Goal: Information Seeking & Learning: Learn about a topic

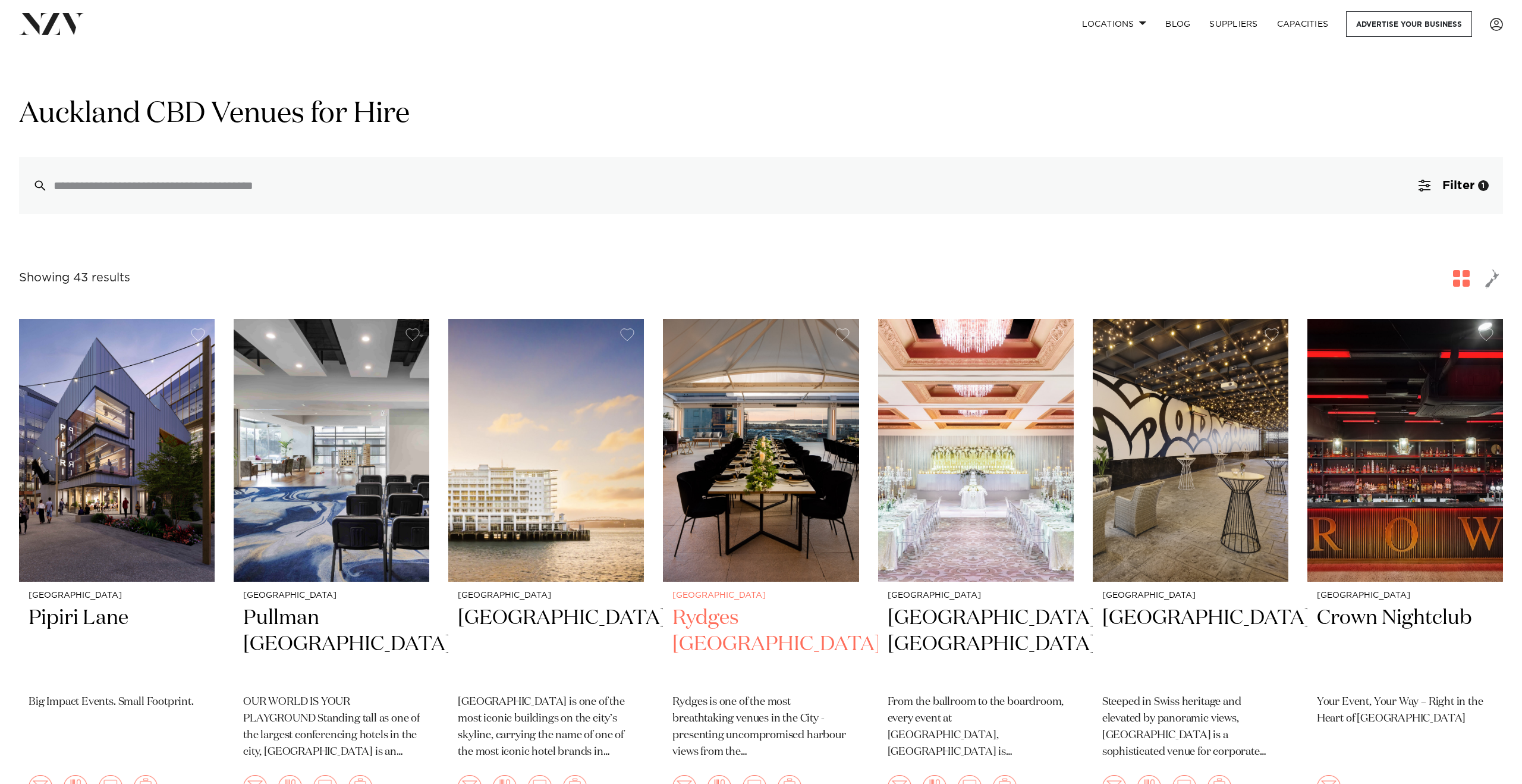
scroll to position [18, 0]
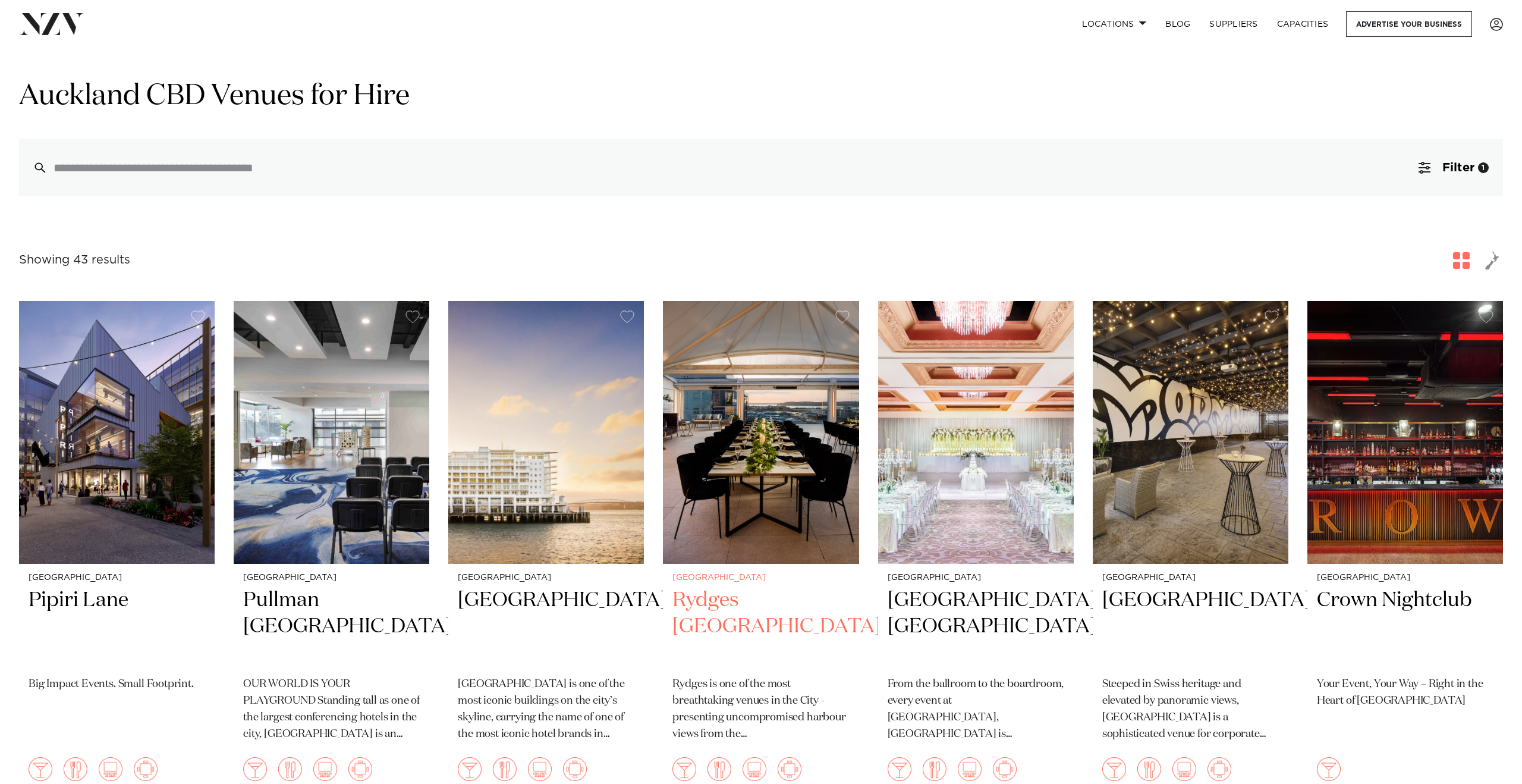
click at [766, 477] on img at bounding box center [761, 432] width 195 height 263
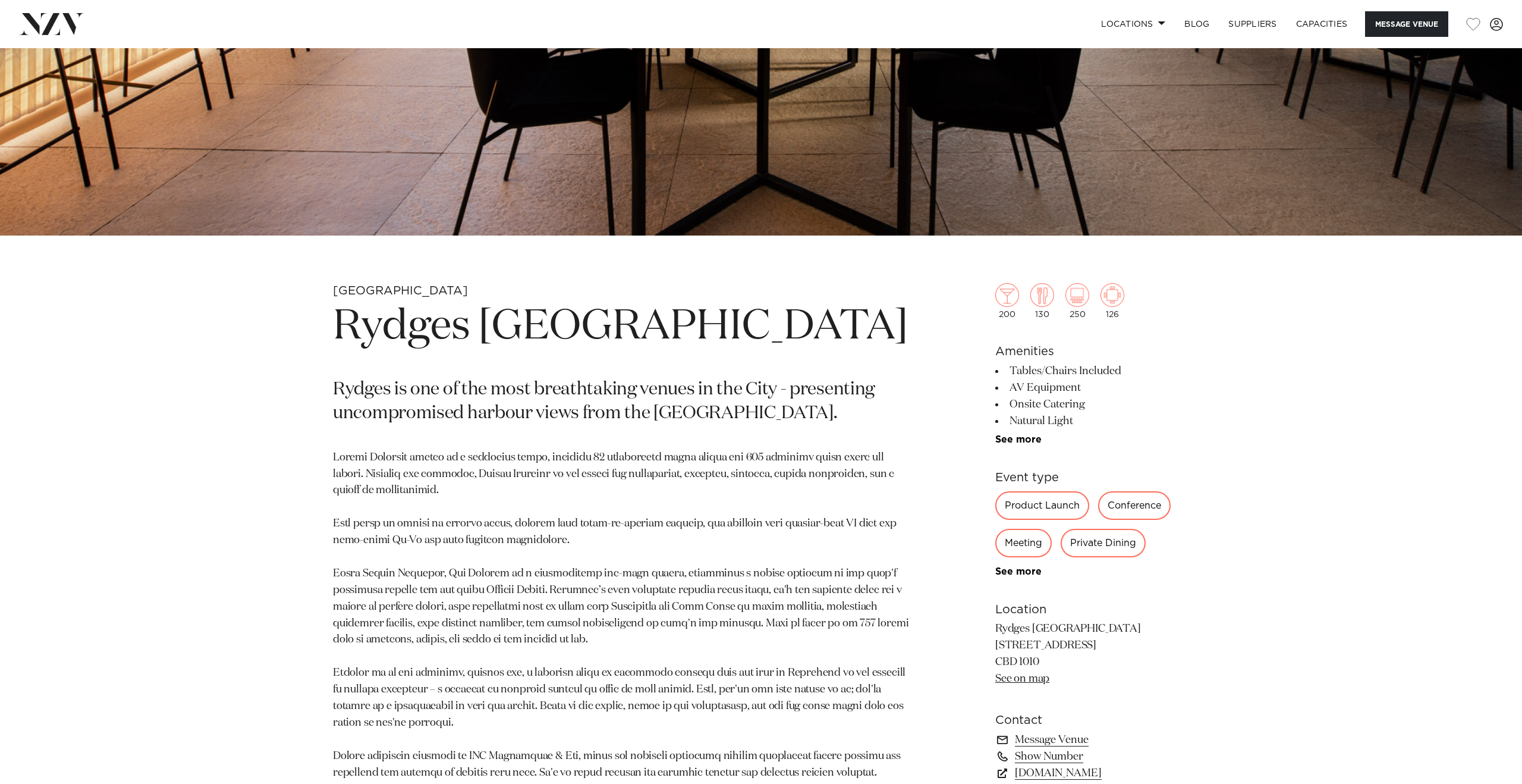
scroll to position [537, 0]
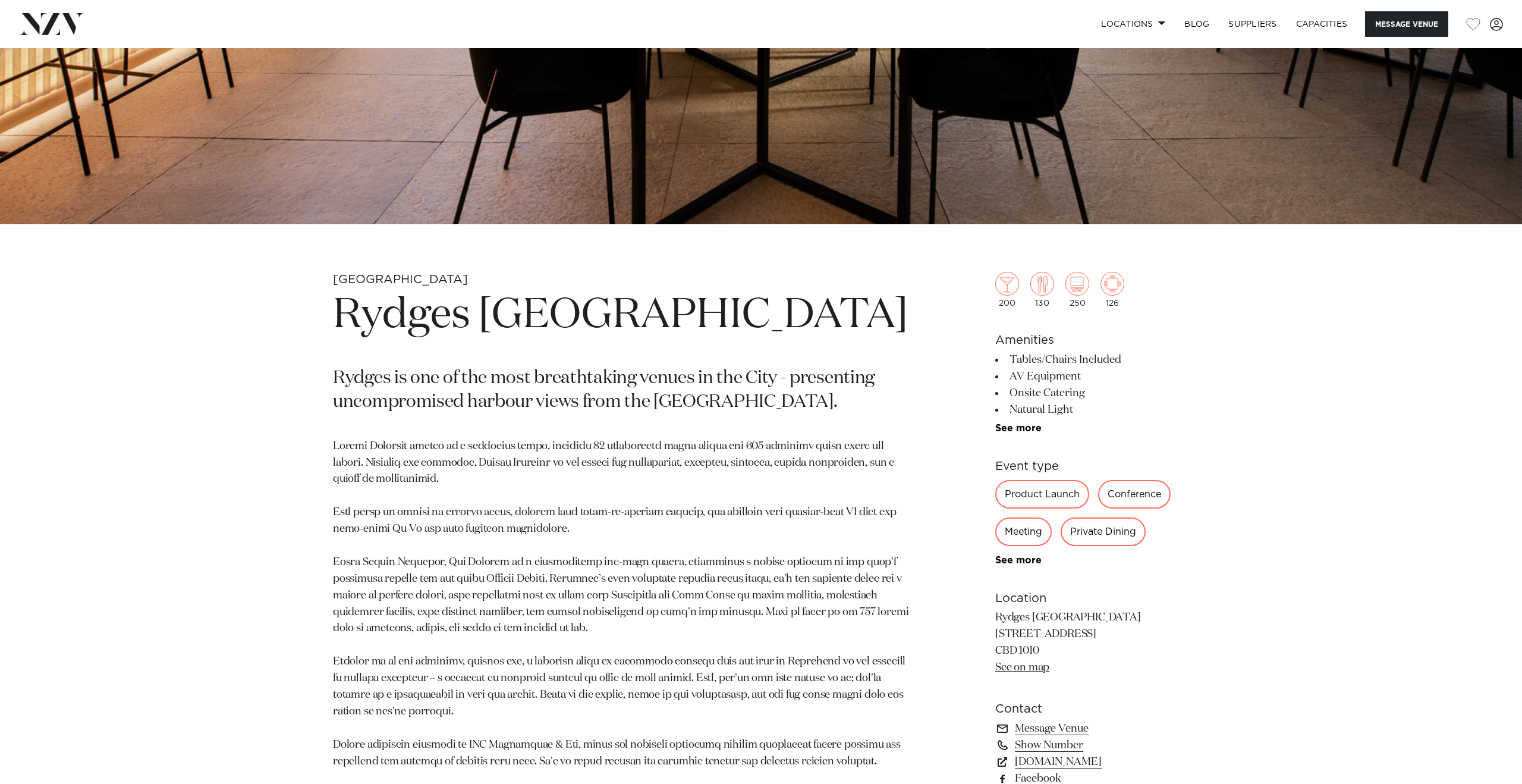
drag, startPoint x: 1129, startPoint y: 638, endPoint x: 1037, endPoint y: 638, distance: 92.0
click at [1037, 638] on p "Rydges Auckland 59 Federal St Cnr Kingston CBD 1010 See on map" at bounding box center [1092, 642] width 193 height 67
click at [1028, 672] on link "See on map" at bounding box center [1022, 667] width 54 height 10
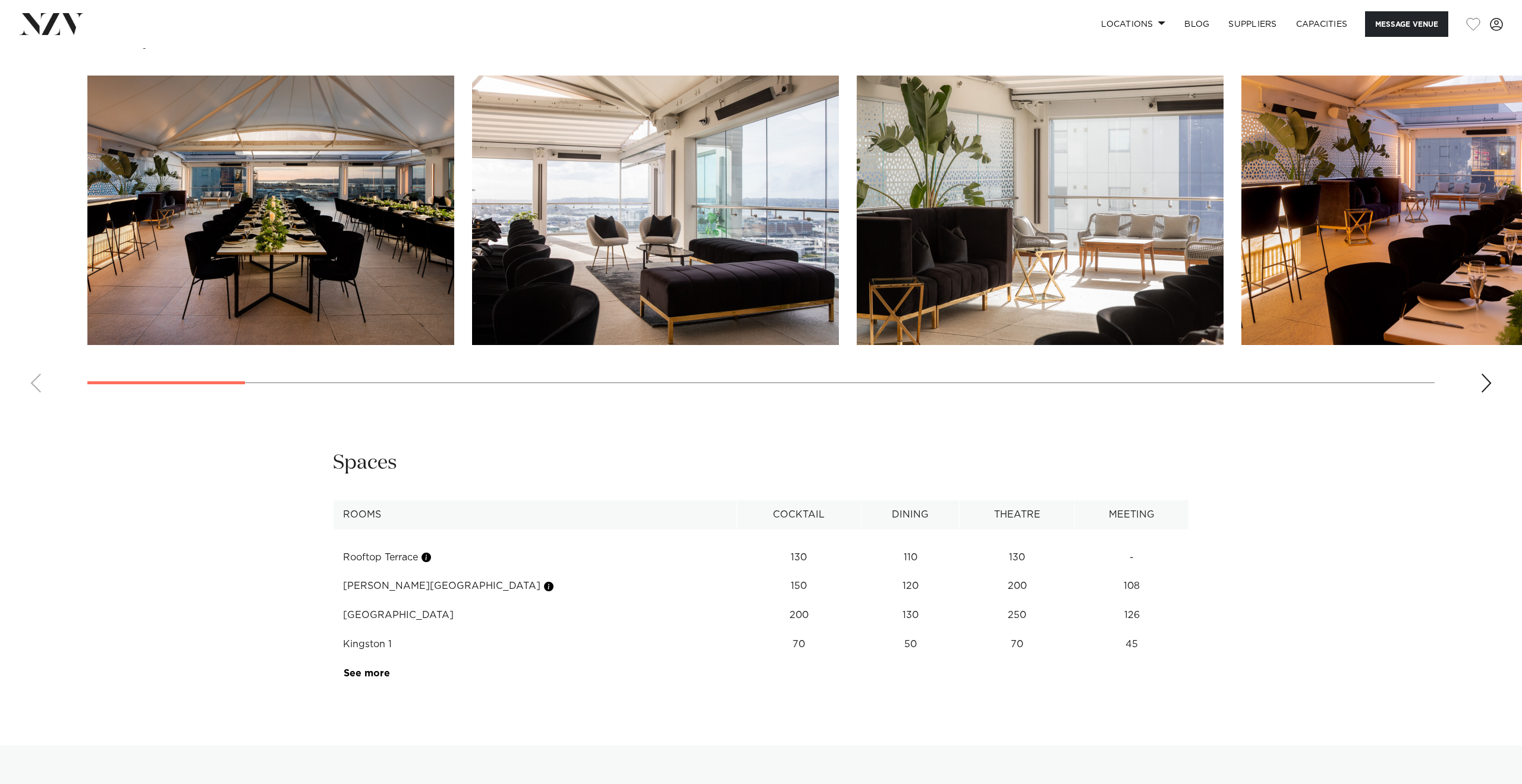
scroll to position [1696, 0]
click at [372, 676] on link "See more" at bounding box center [390, 672] width 93 height 9
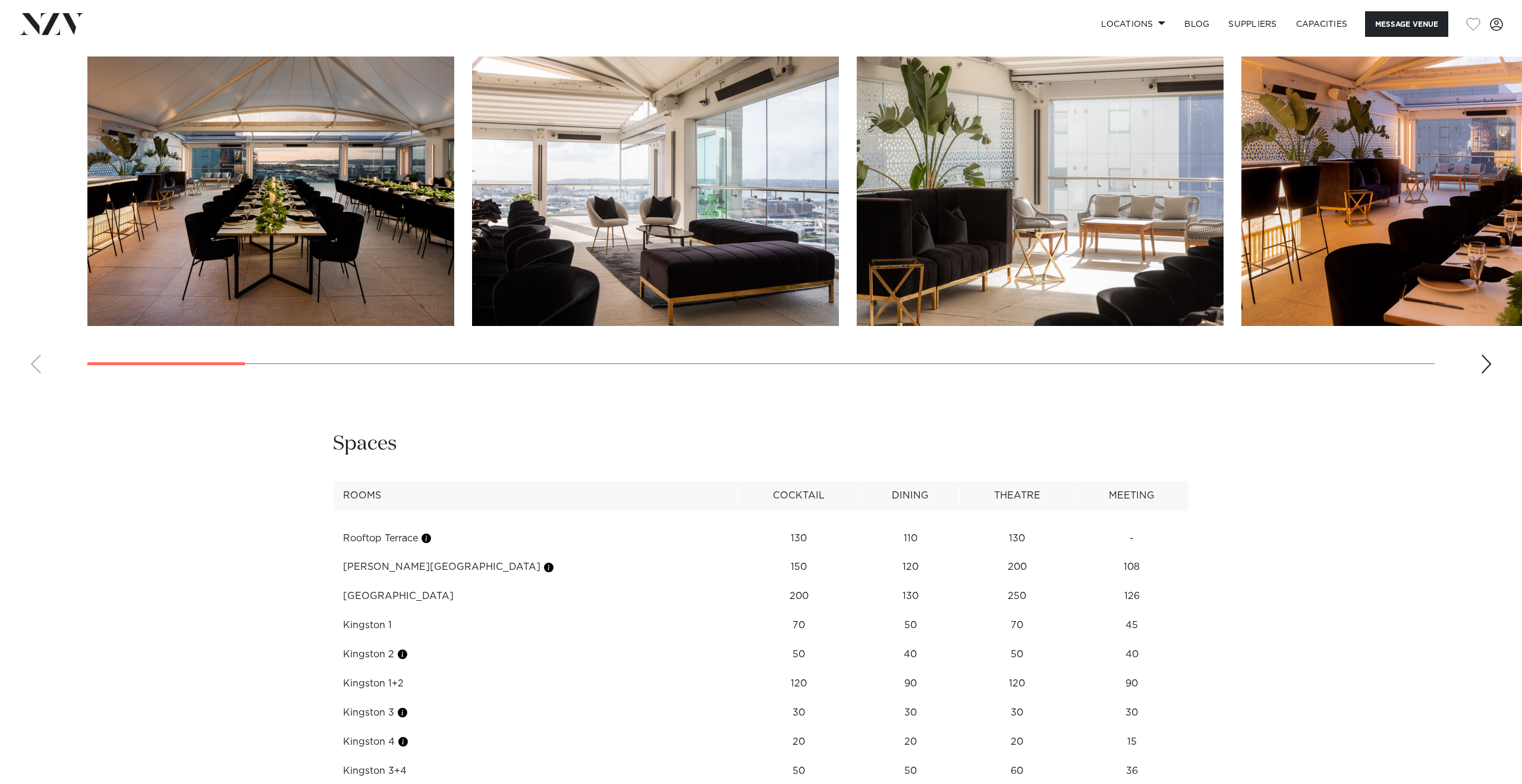
scroll to position [1695, 0]
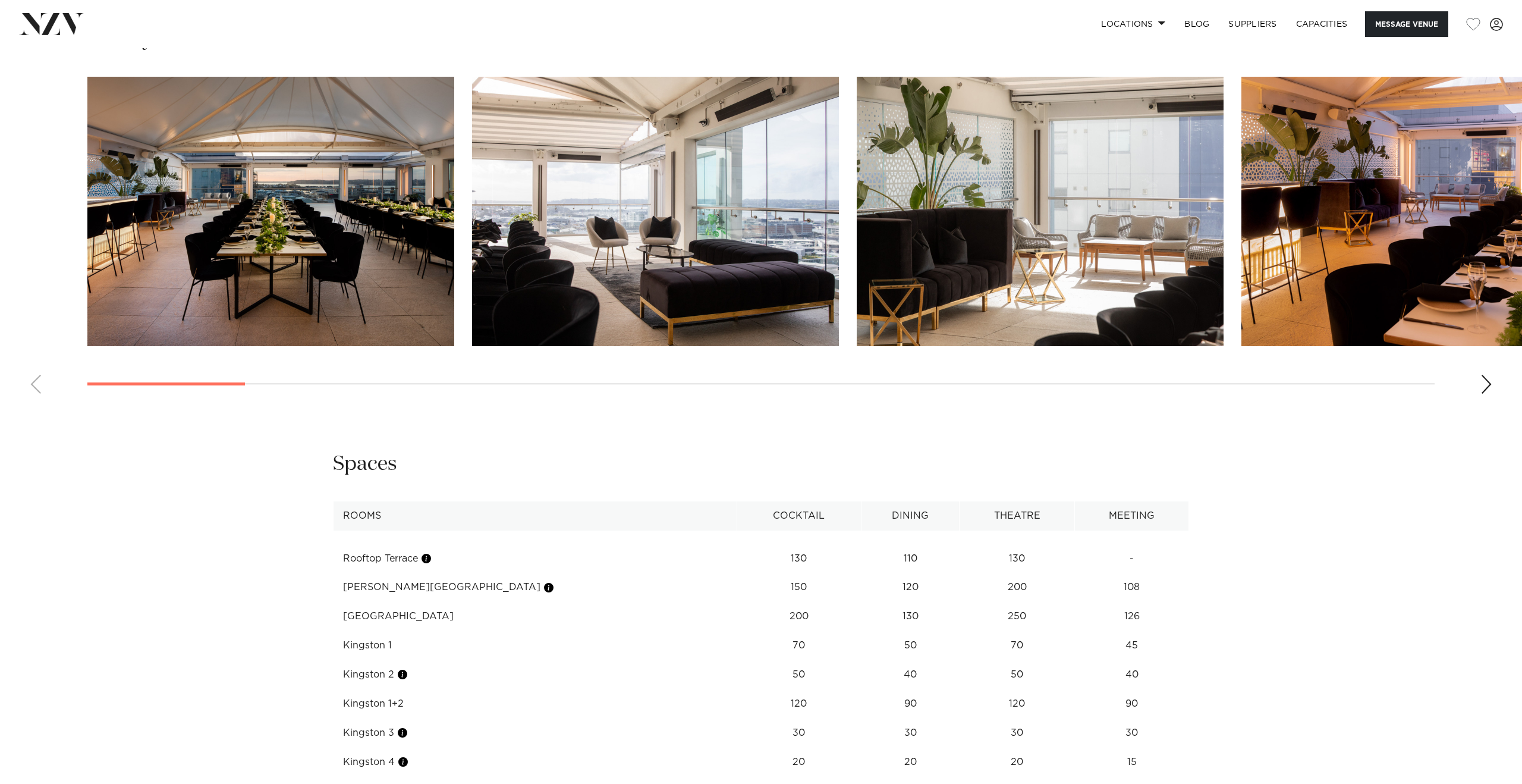
click at [1484, 384] on div "Next slide" at bounding box center [1486, 384] width 12 height 19
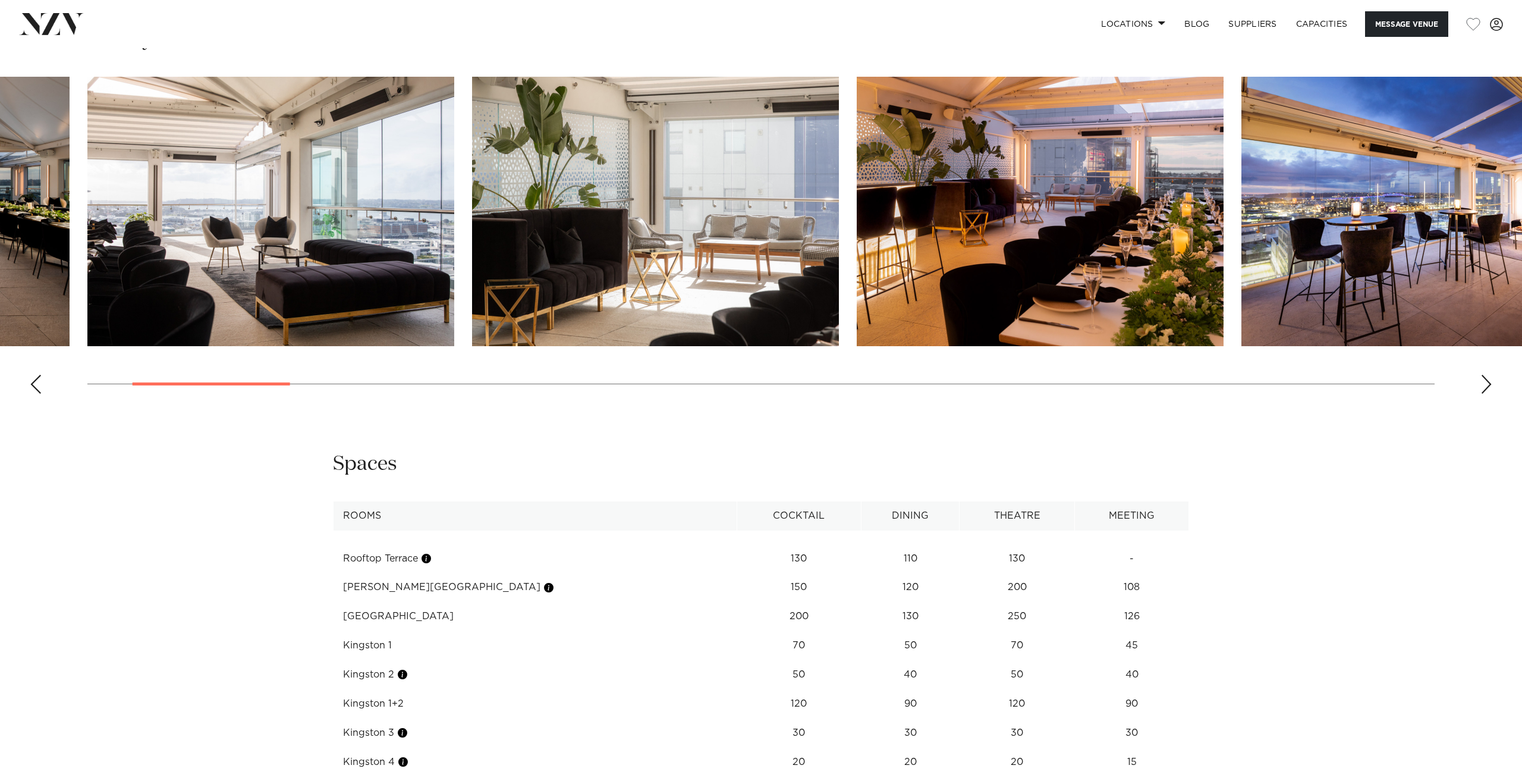
click at [1484, 385] on div "Next slide" at bounding box center [1486, 384] width 12 height 19
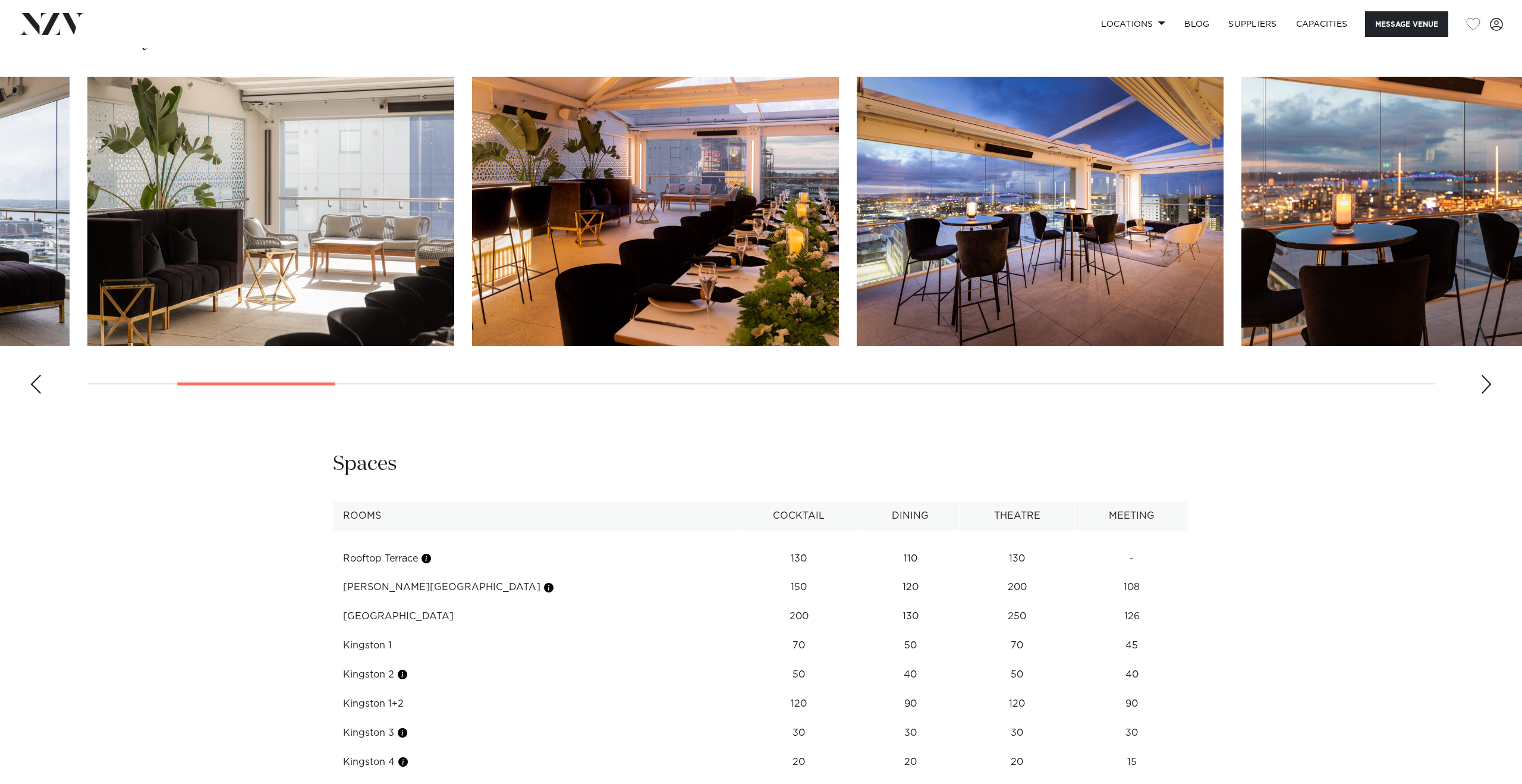
click at [1485, 385] on div "Next slide" at bounding box center [1486, 384] width 12 height 19
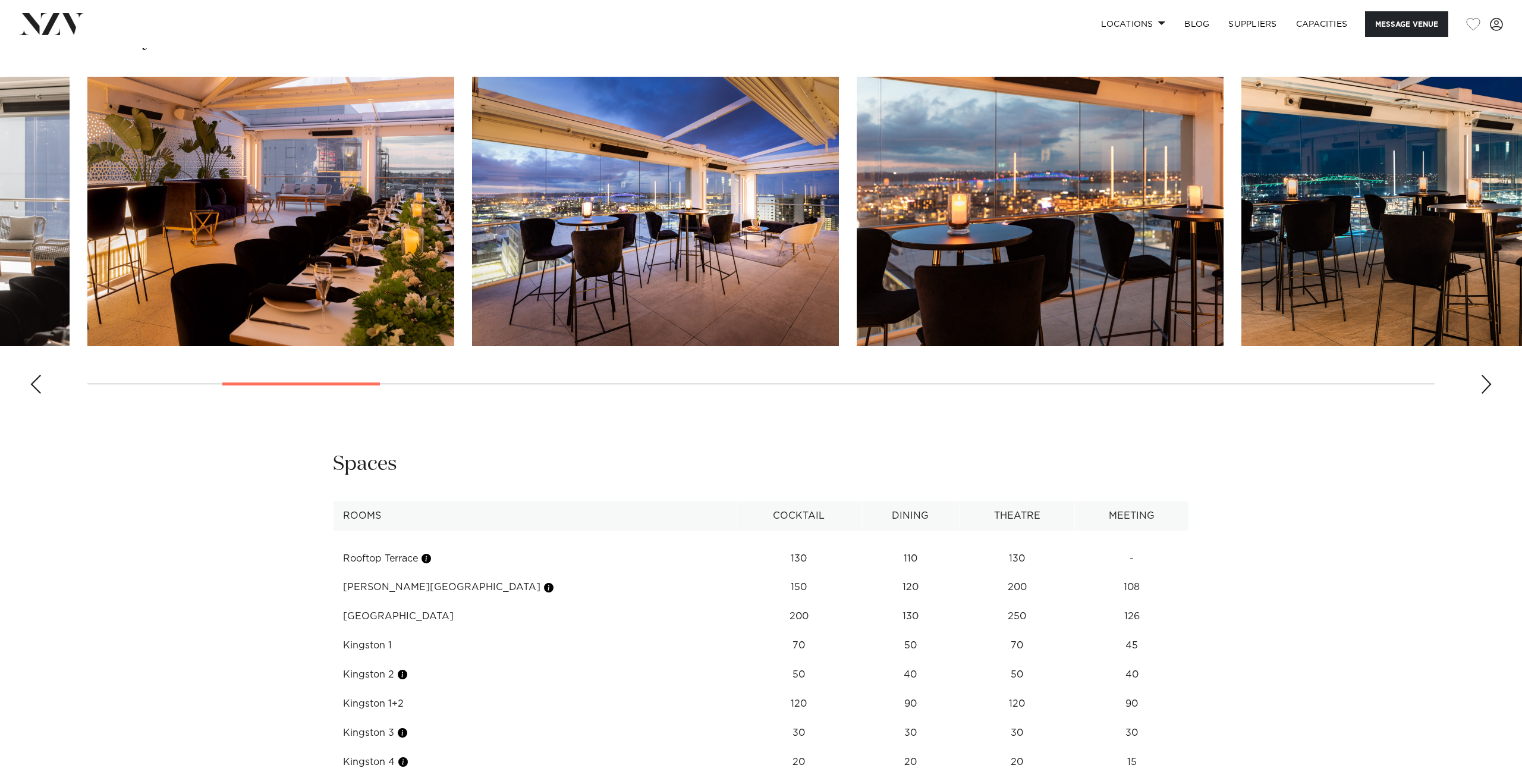
click at [1485, 385] on div "Next slide" at bounding box center [1486, 384] width 12 height 19
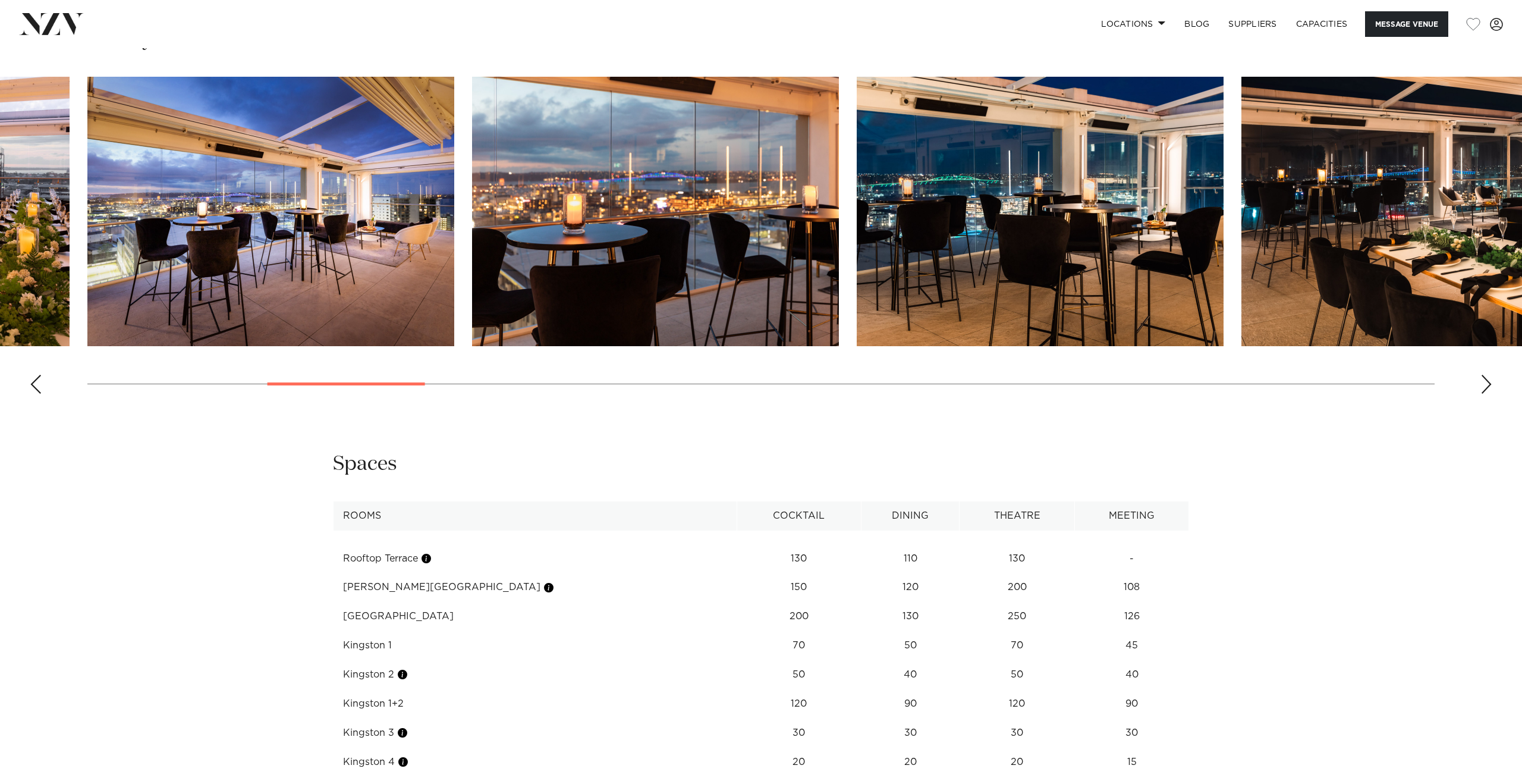
click at [1485, 386] on div "Next slide" at bounding box center [1486, 384] width 12 height 19
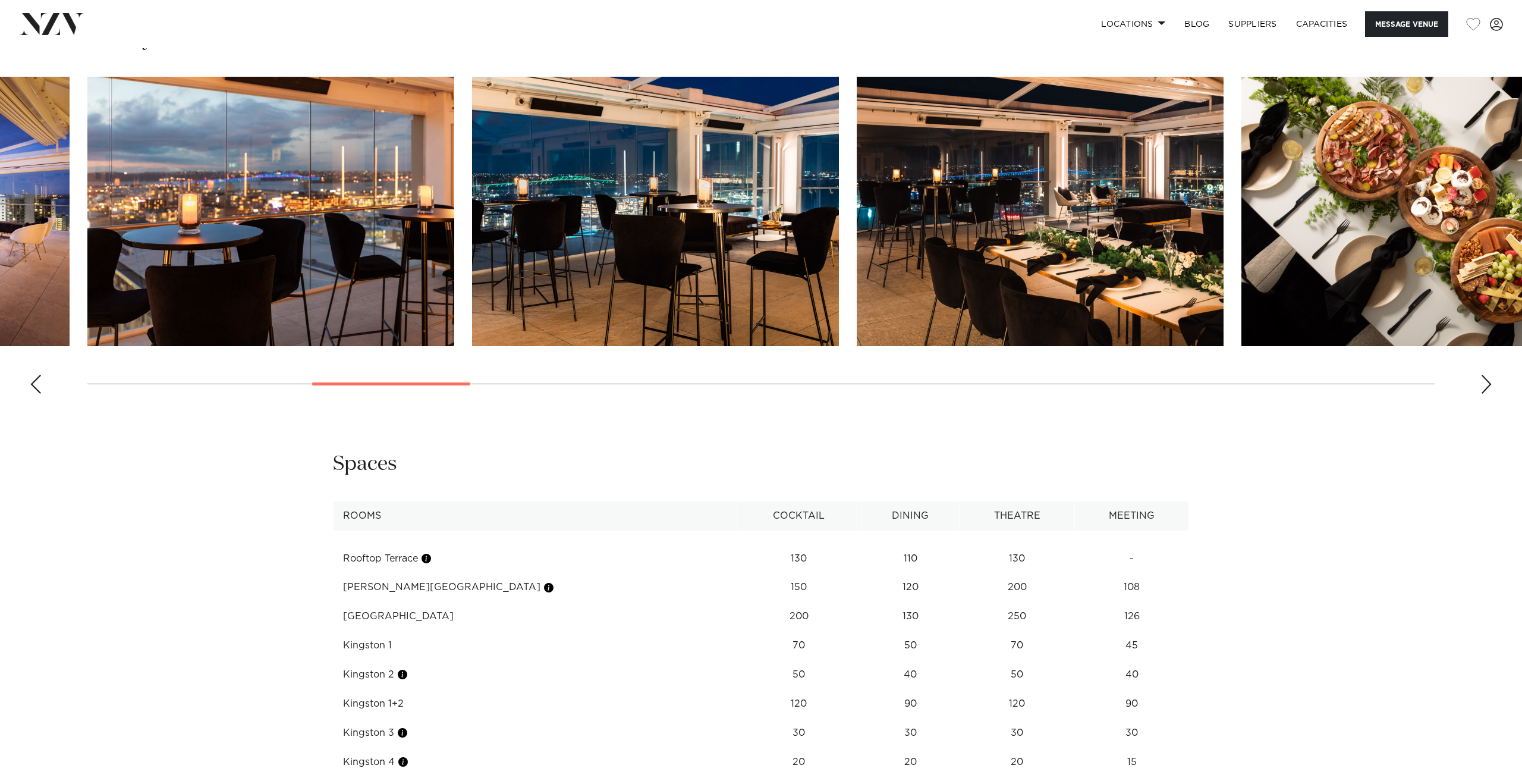
click at [1485, 386] on div "Next slide" at bounding box center [1486, 384] width 12 height 19
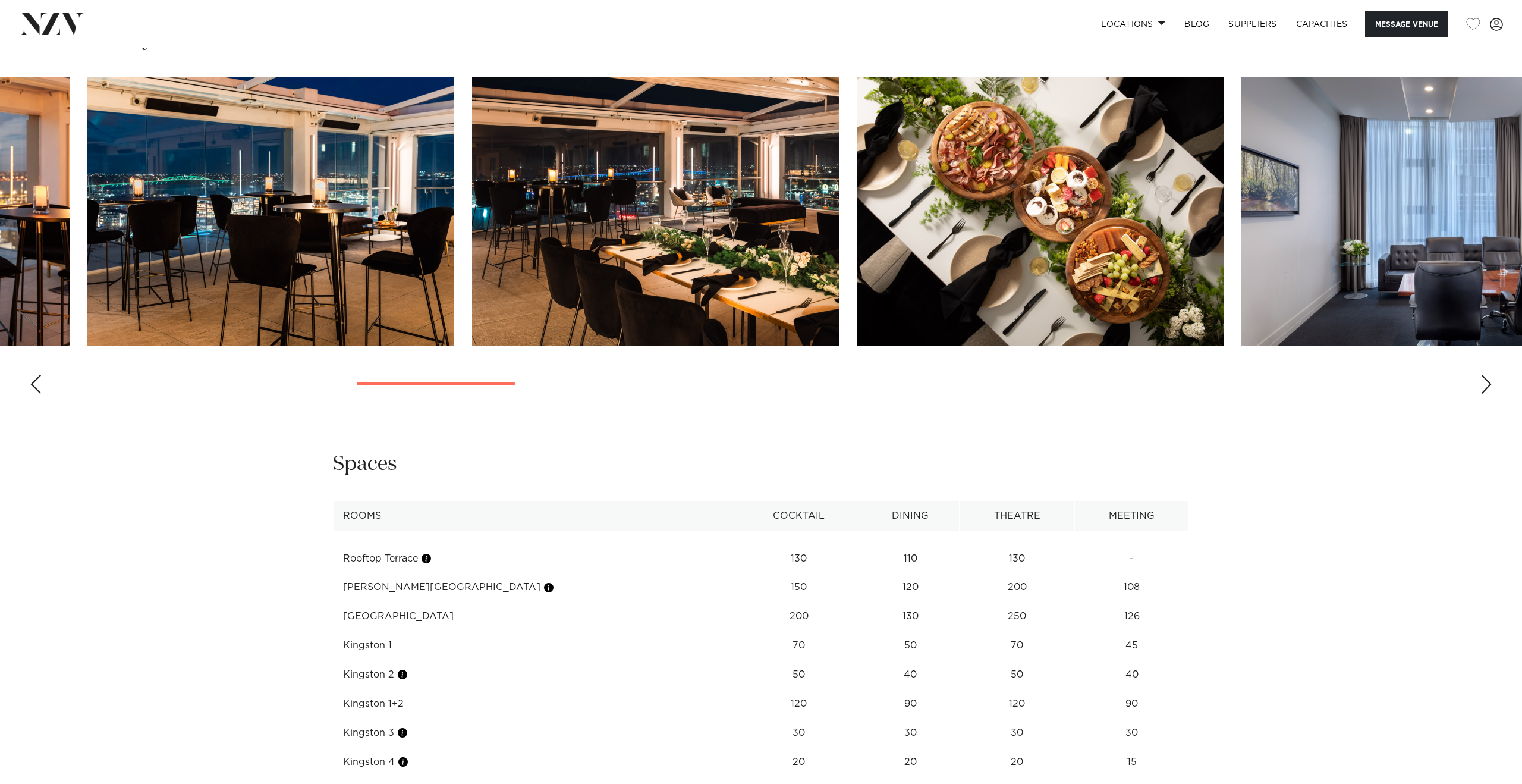
click at [1485, 386] on div "Next slide" at bounding box center [1486, 384] width 12 height 19
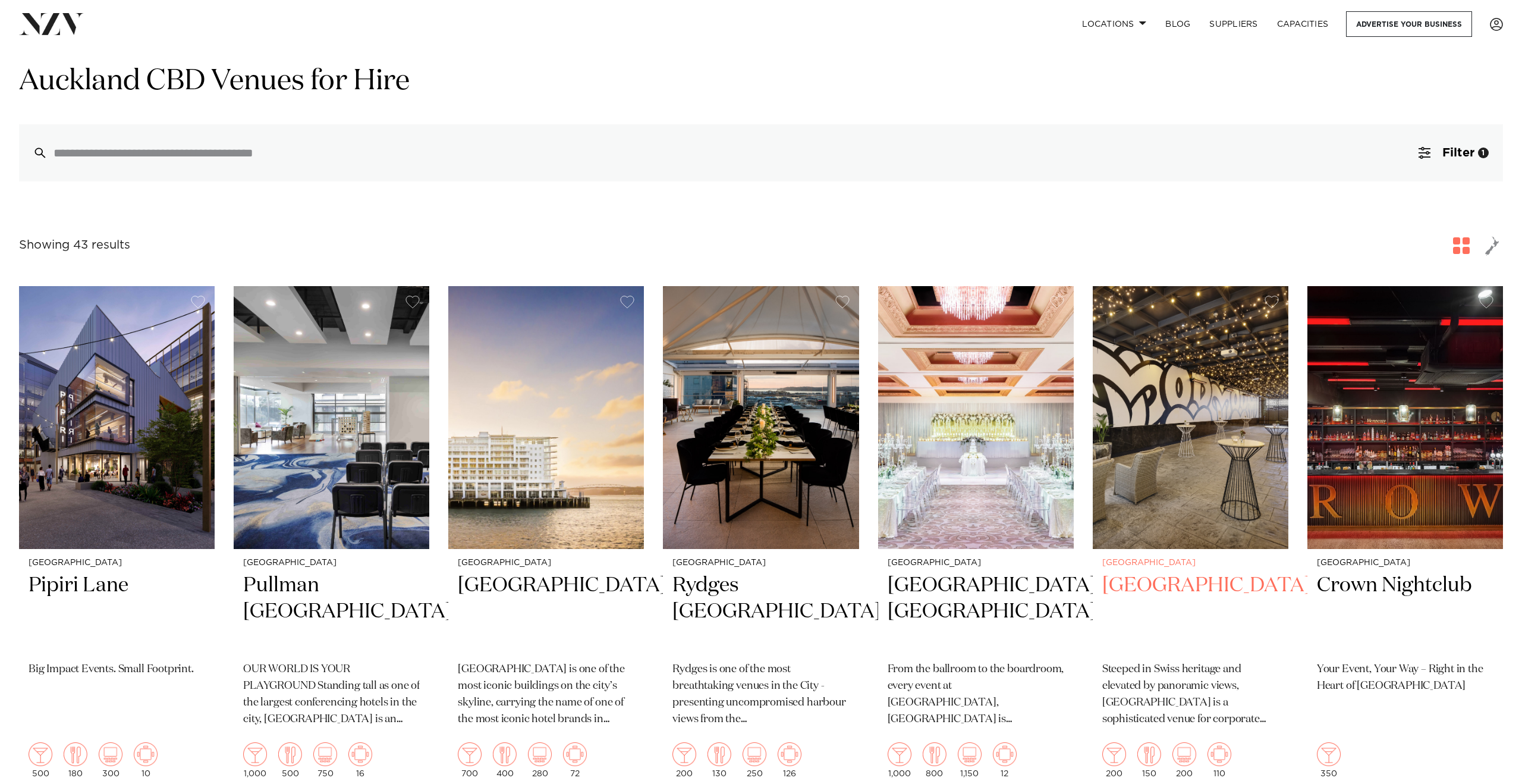
scroll to position [35, 0]
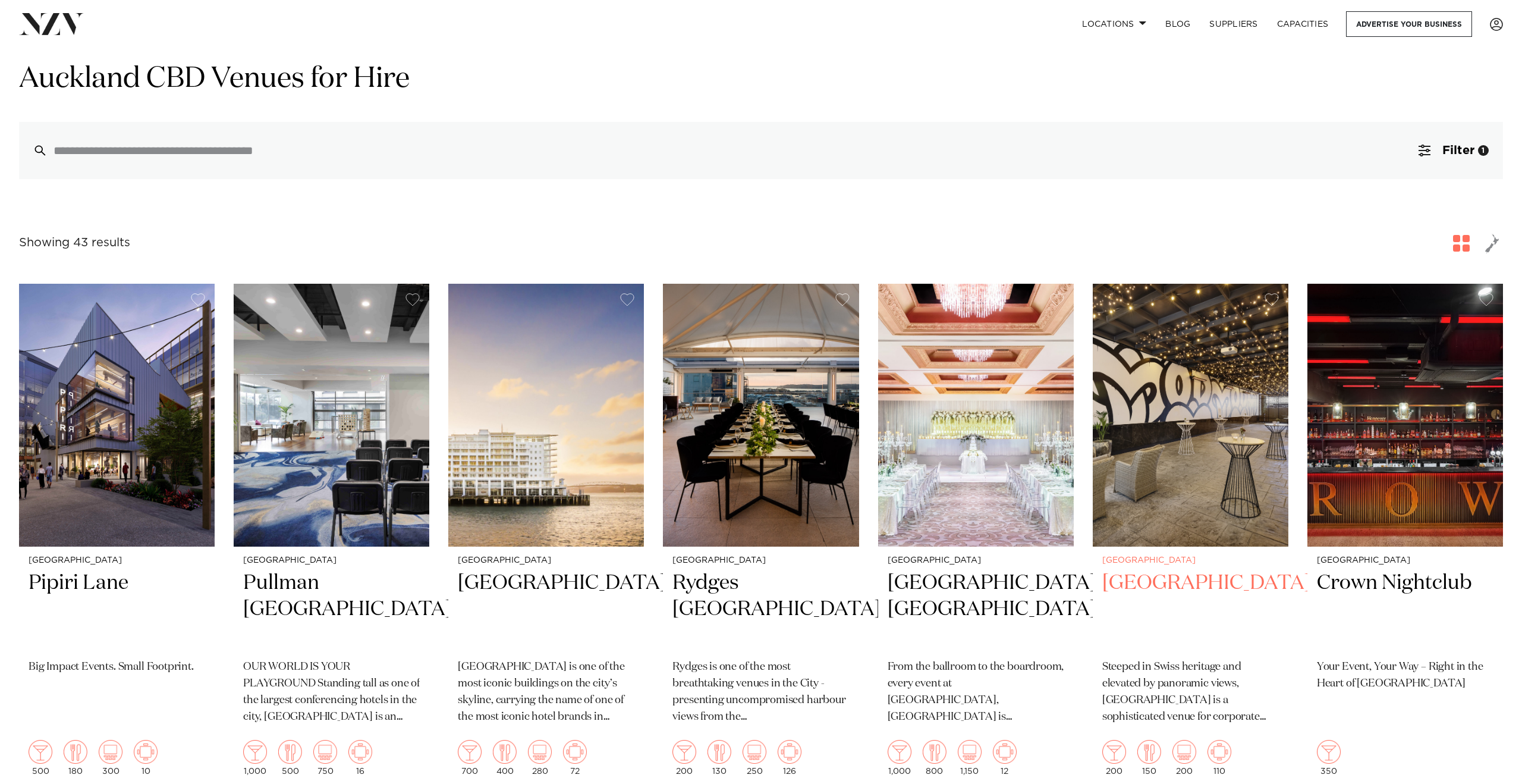
click at [1168, 486] on img at bounding box center [1191, 415] width 195 height 263
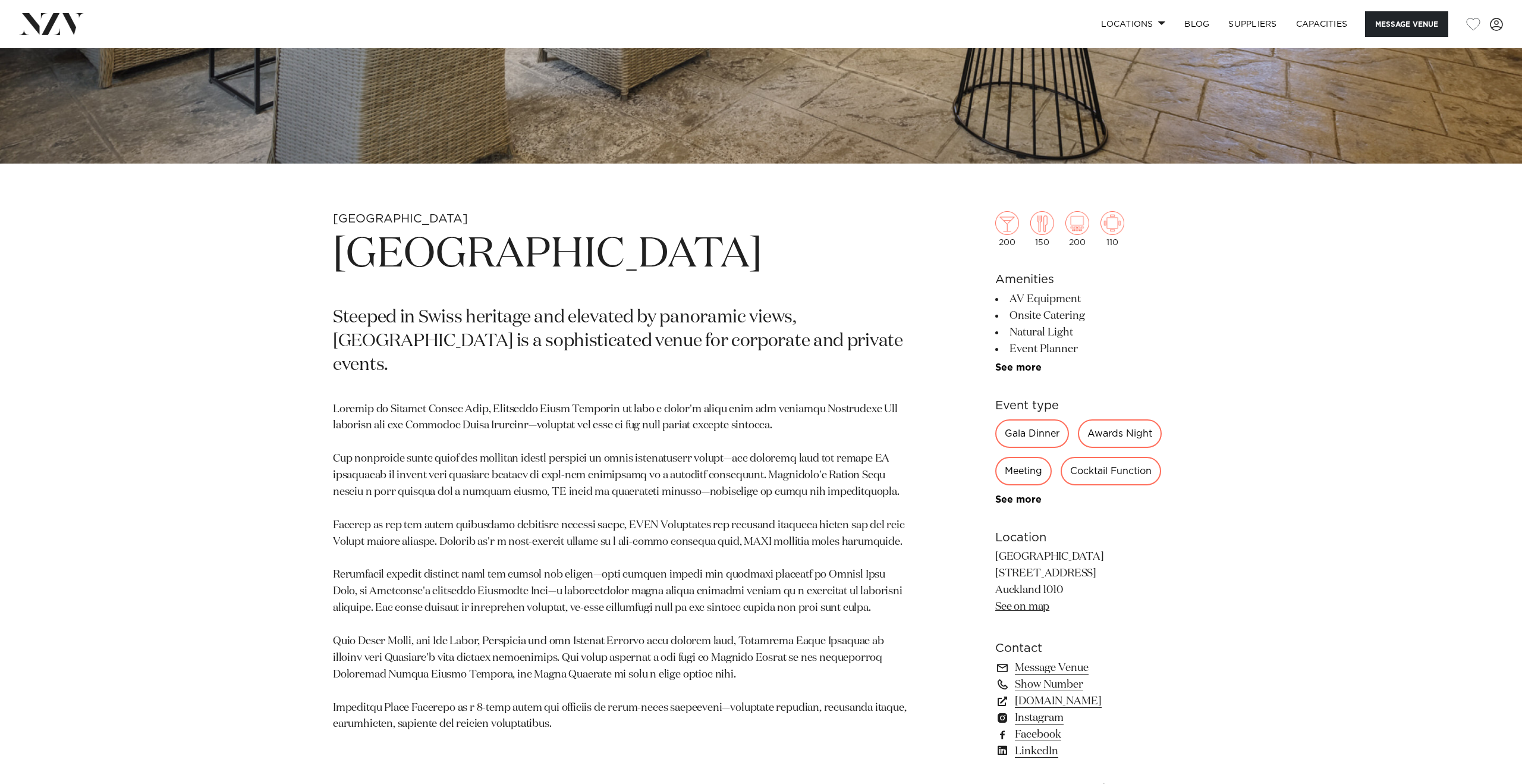
scroll to position [615, 0]
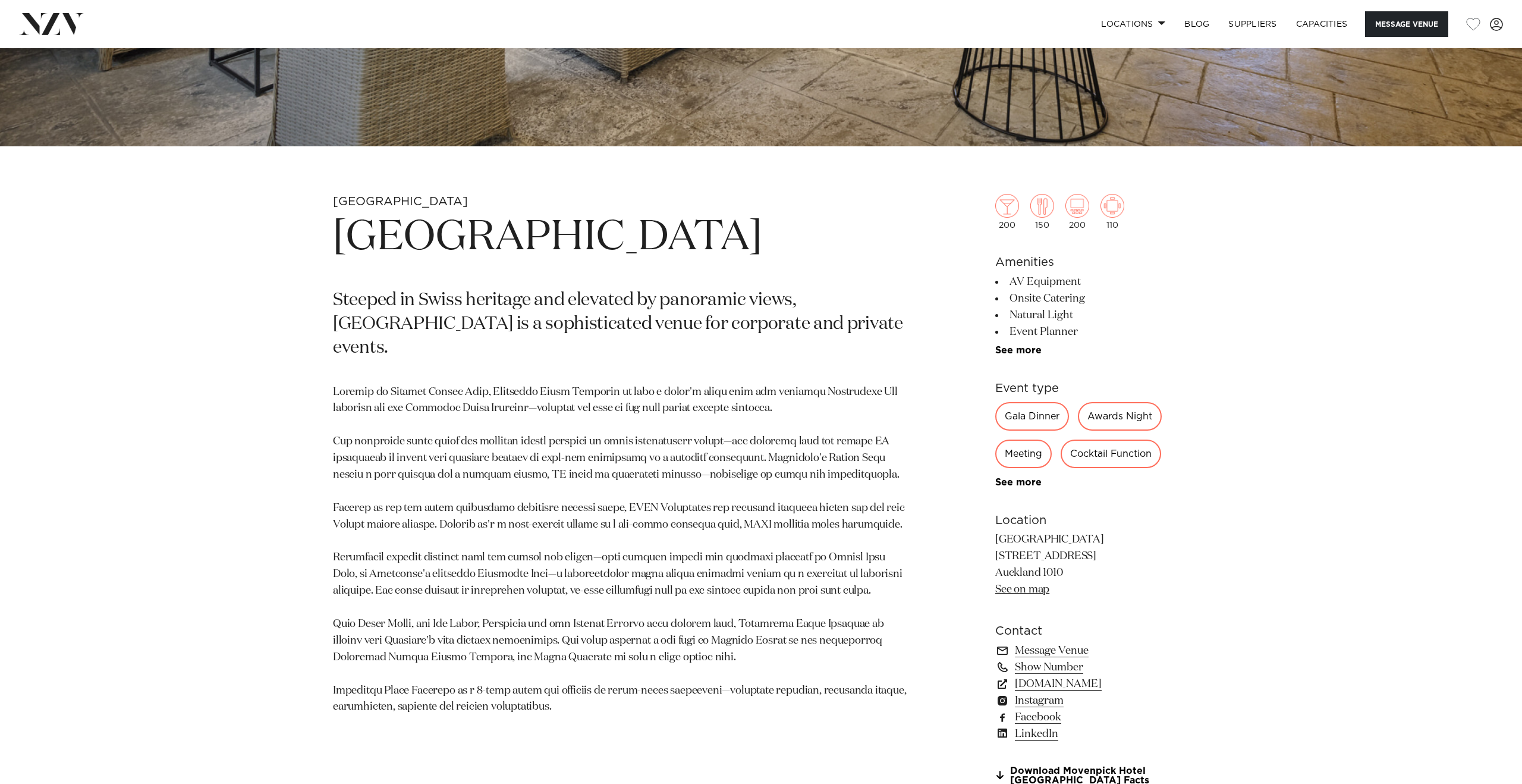
click at [1028, 593] on link "See on map" at bounding box center [1022, 589] width 54 height 10
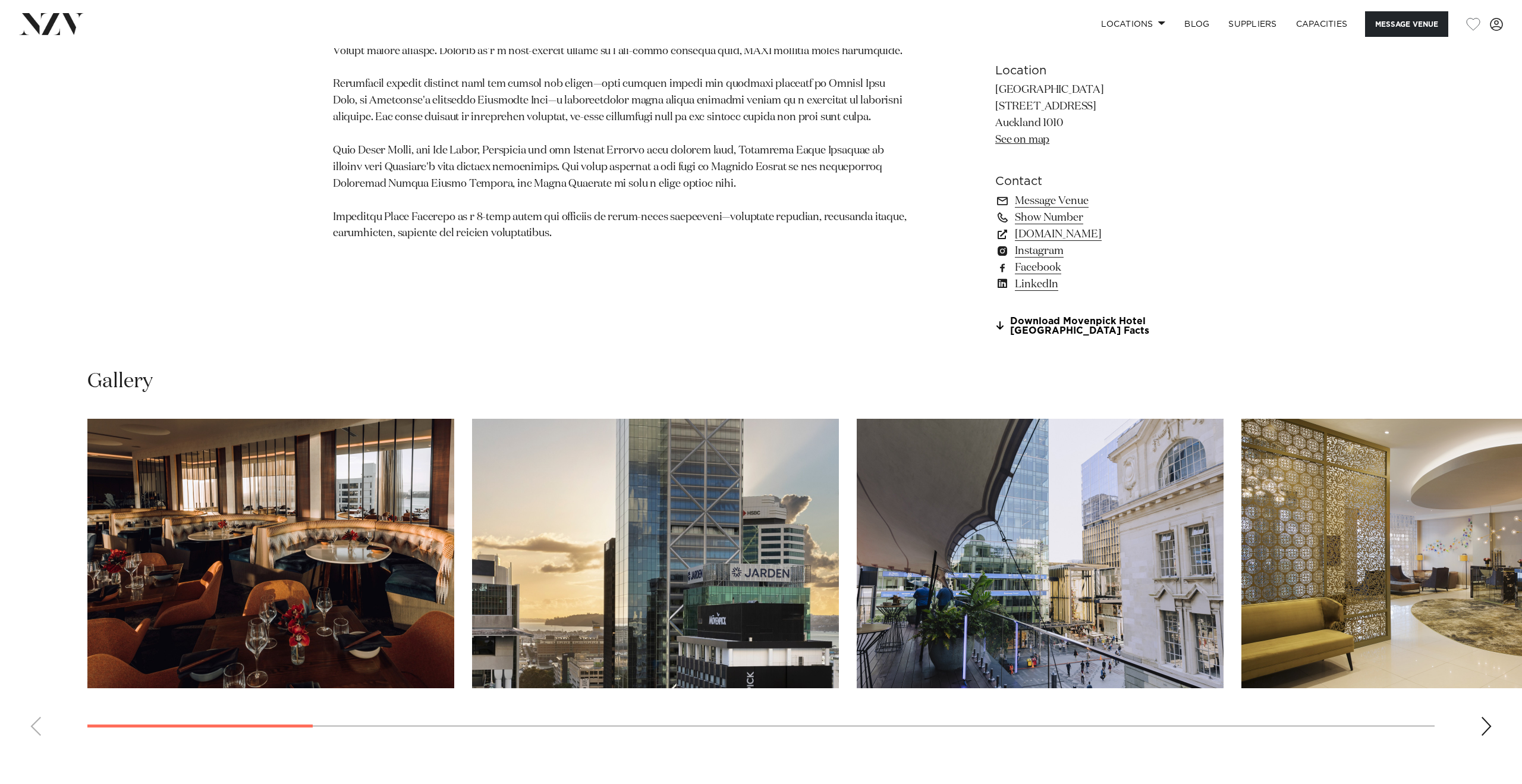
scroll to position [1091, 0]
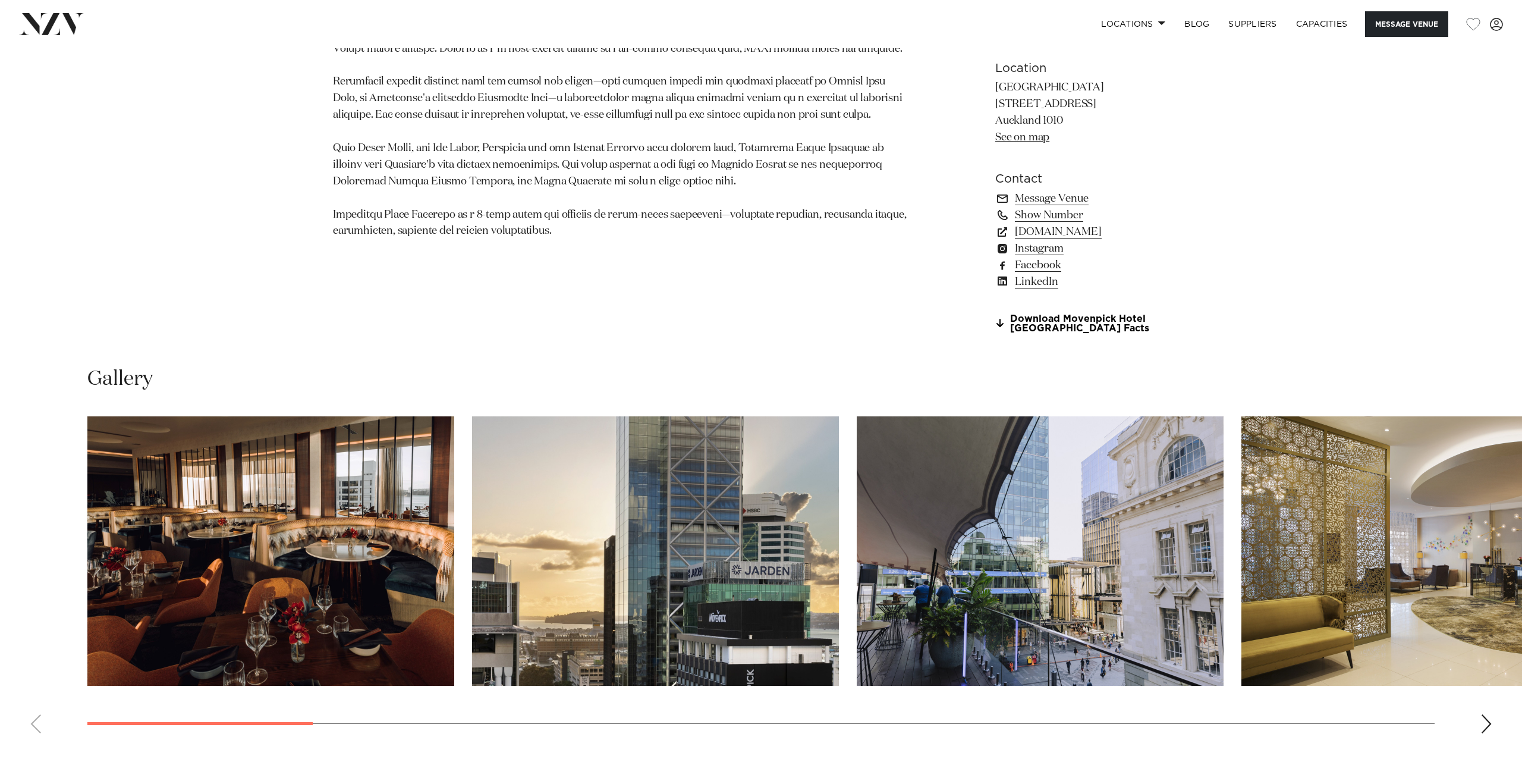
click at [1484, 727] on div "Next slide" at bounding box center [1486, 723] width 12 height 19
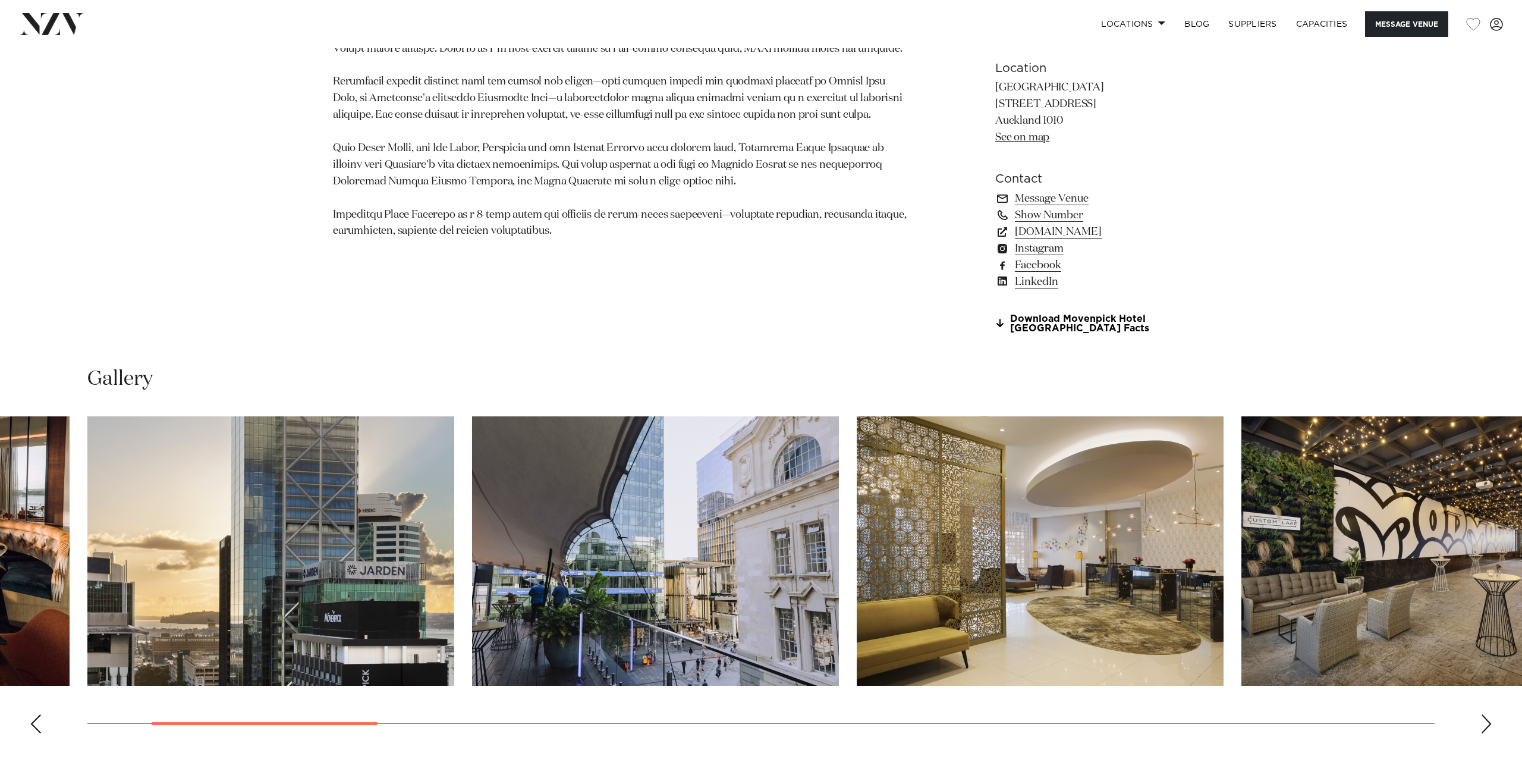
click at [1484, 727] on div "Next slide" at bounding box center [1486, 723] width 12 height 19
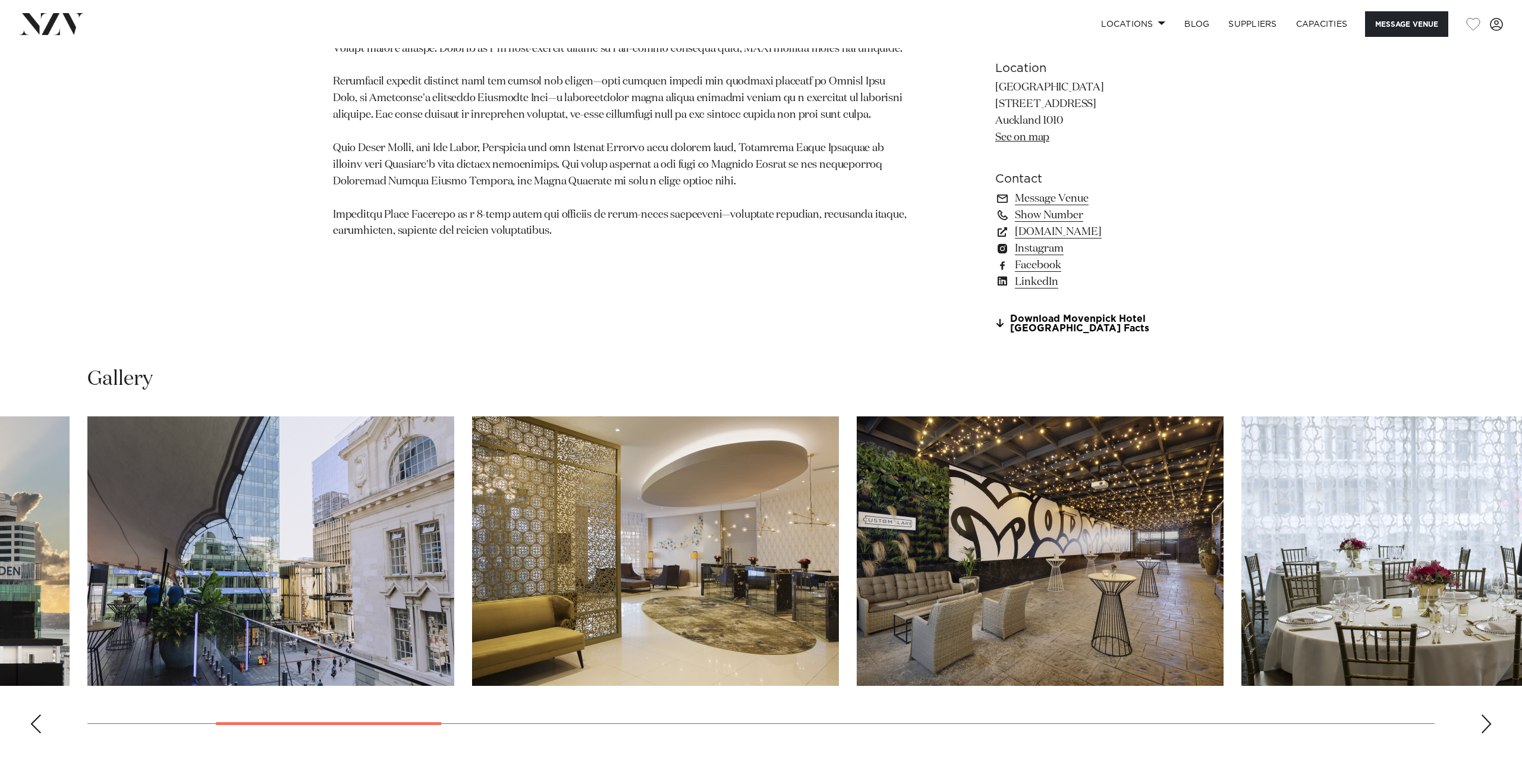
click at [1484, 727] on div "Next slide" at bounding box center [1486, 723] width 12 height 19
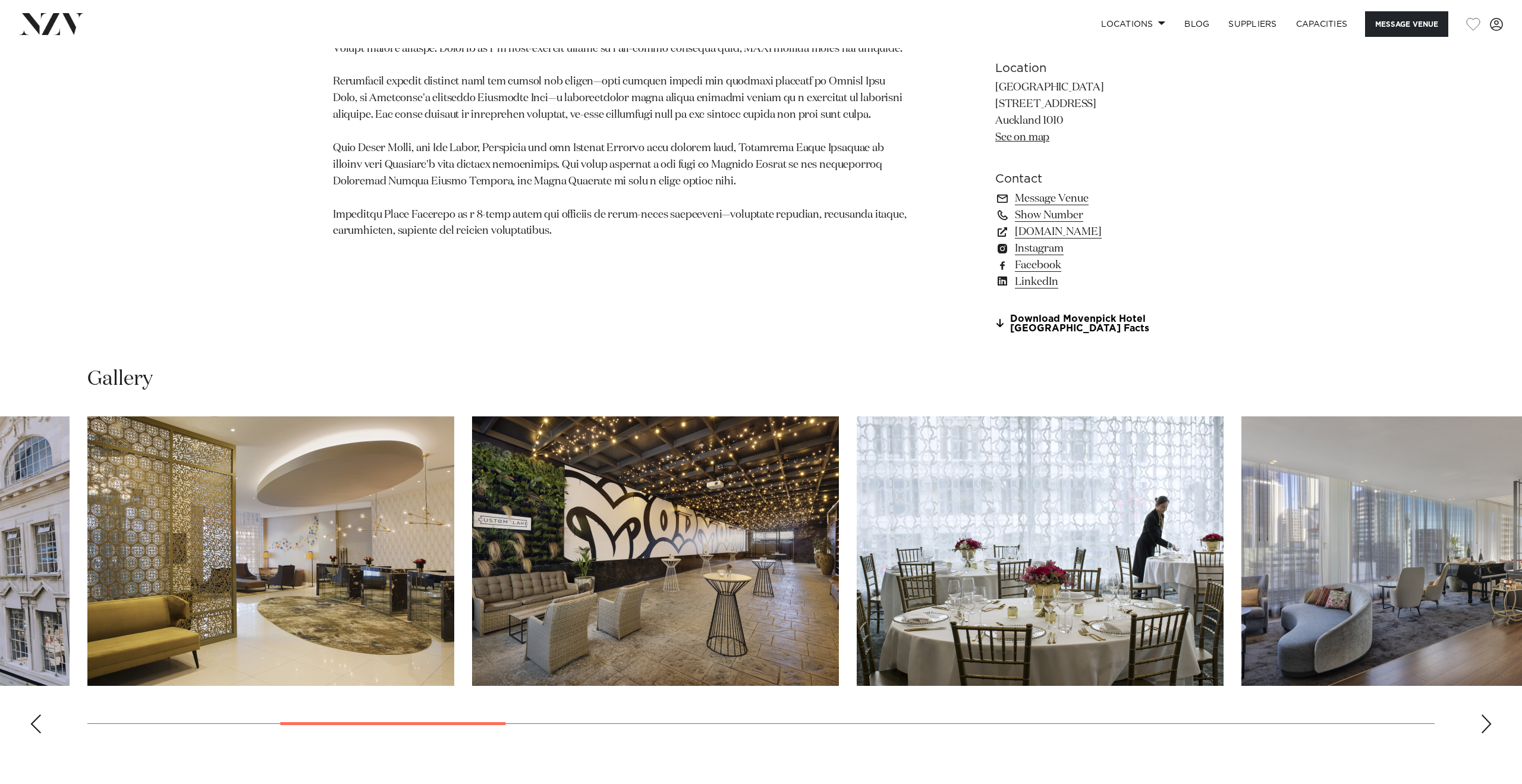
click at [1484, 727] on div "Next slide" at bounding box center [1486, 723] width 12 height 19
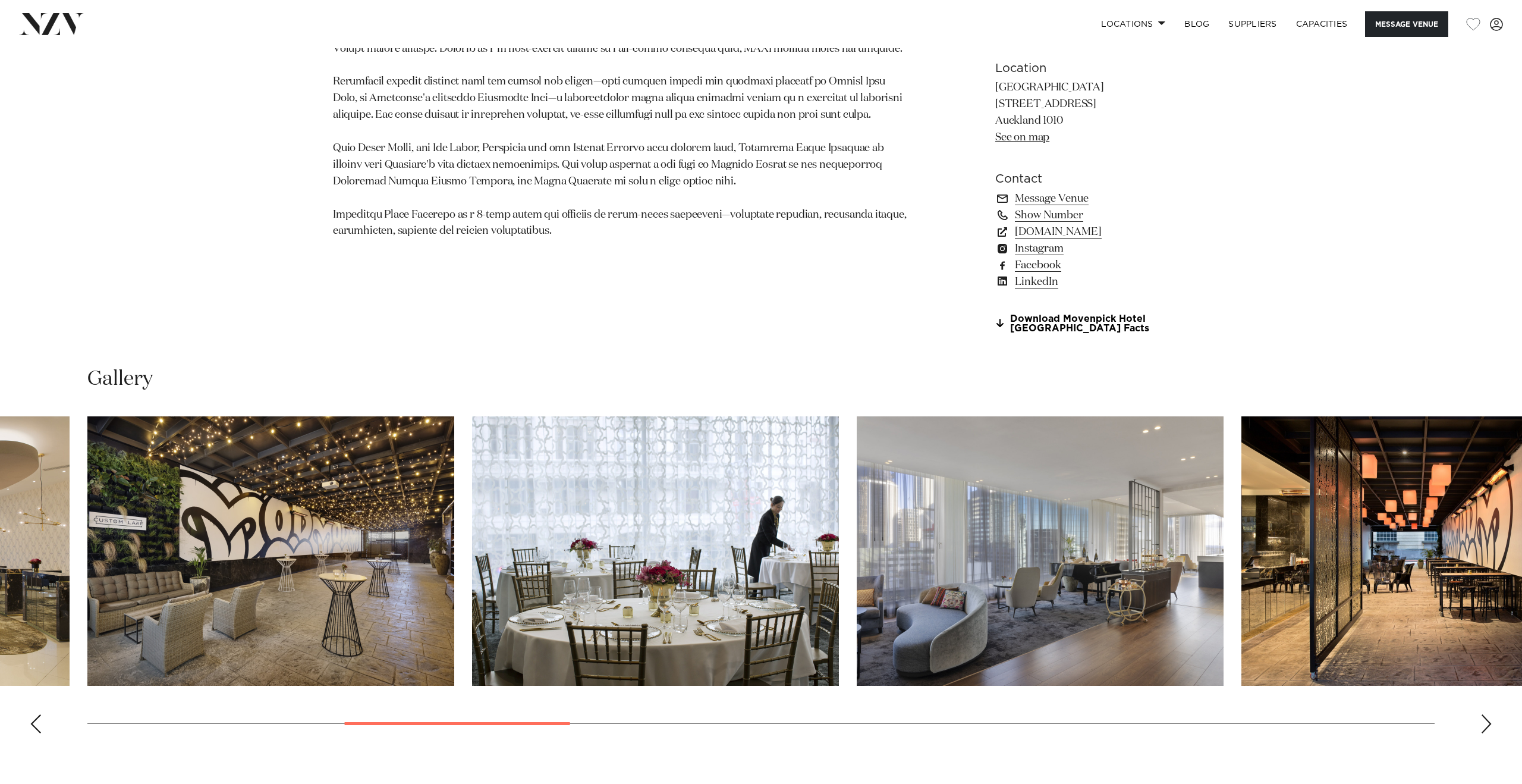
click at [1484, 727] on div "Next slide" at bounding box center [1486, 723] width 12 height 19
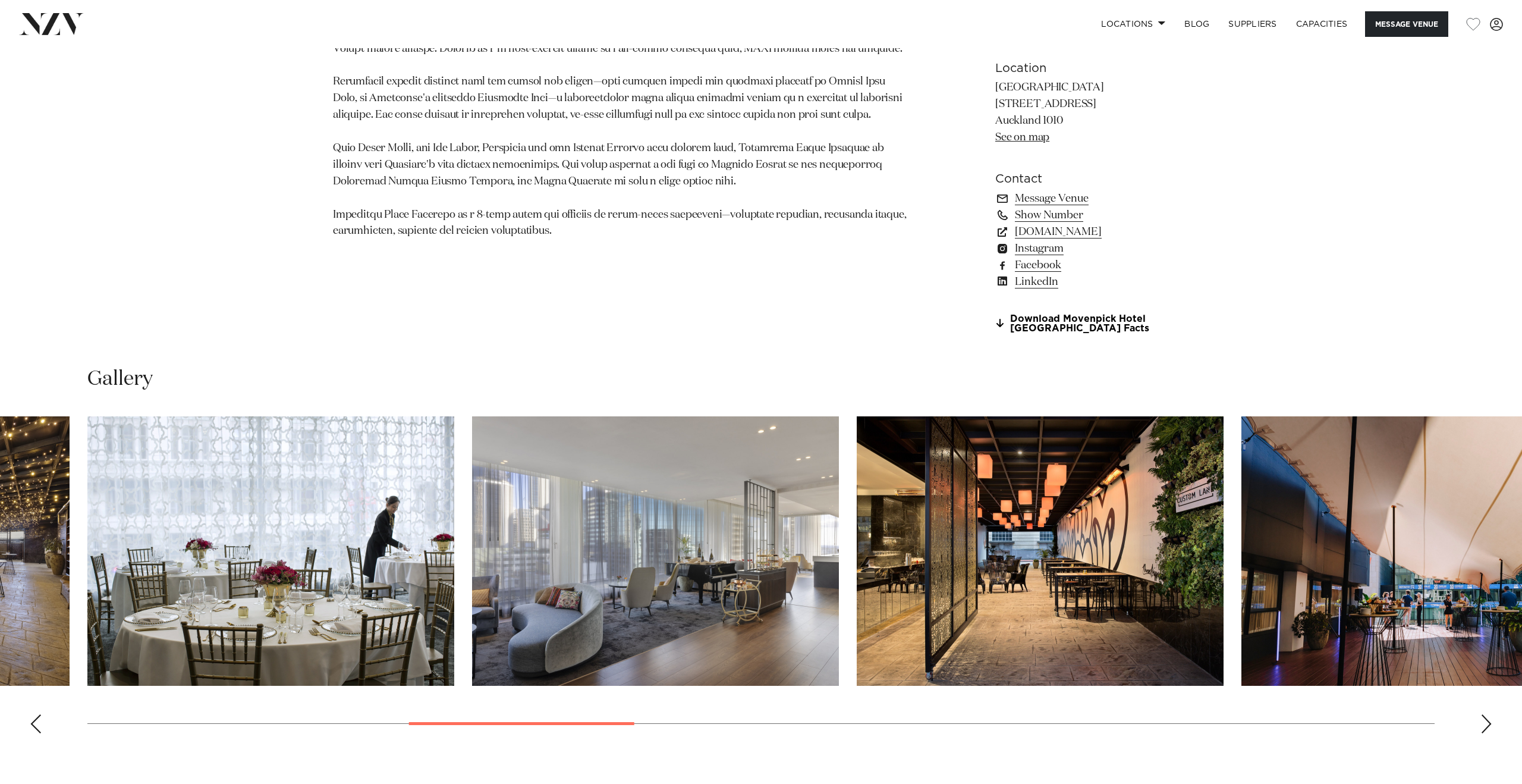
click at [1484, 727] on div "Next slide" at bounding box center [1486, 723] width 12 height 19
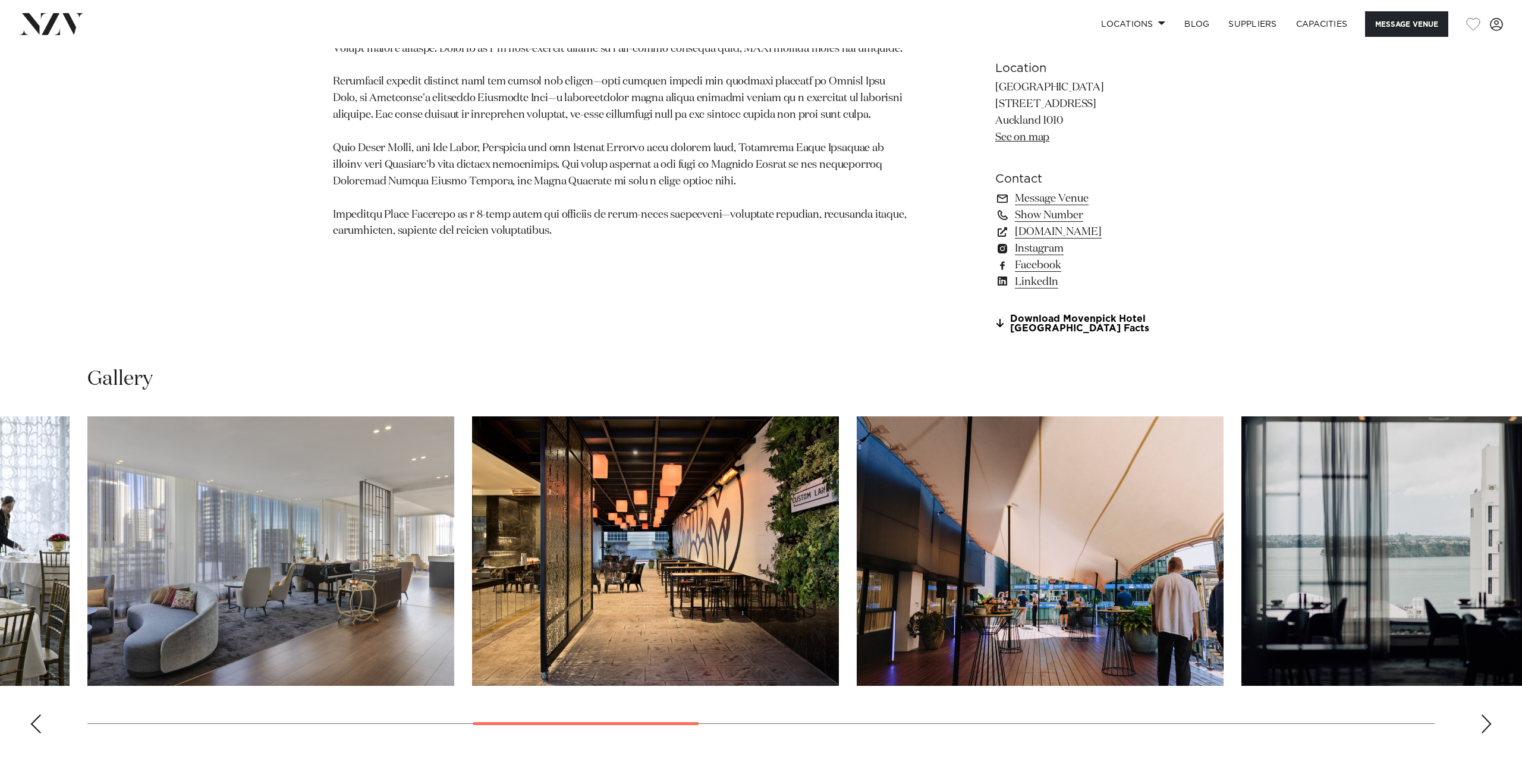
click at [1484, 727] on div "Next slide" at bounding box center [1486, 723] width 12 height 19
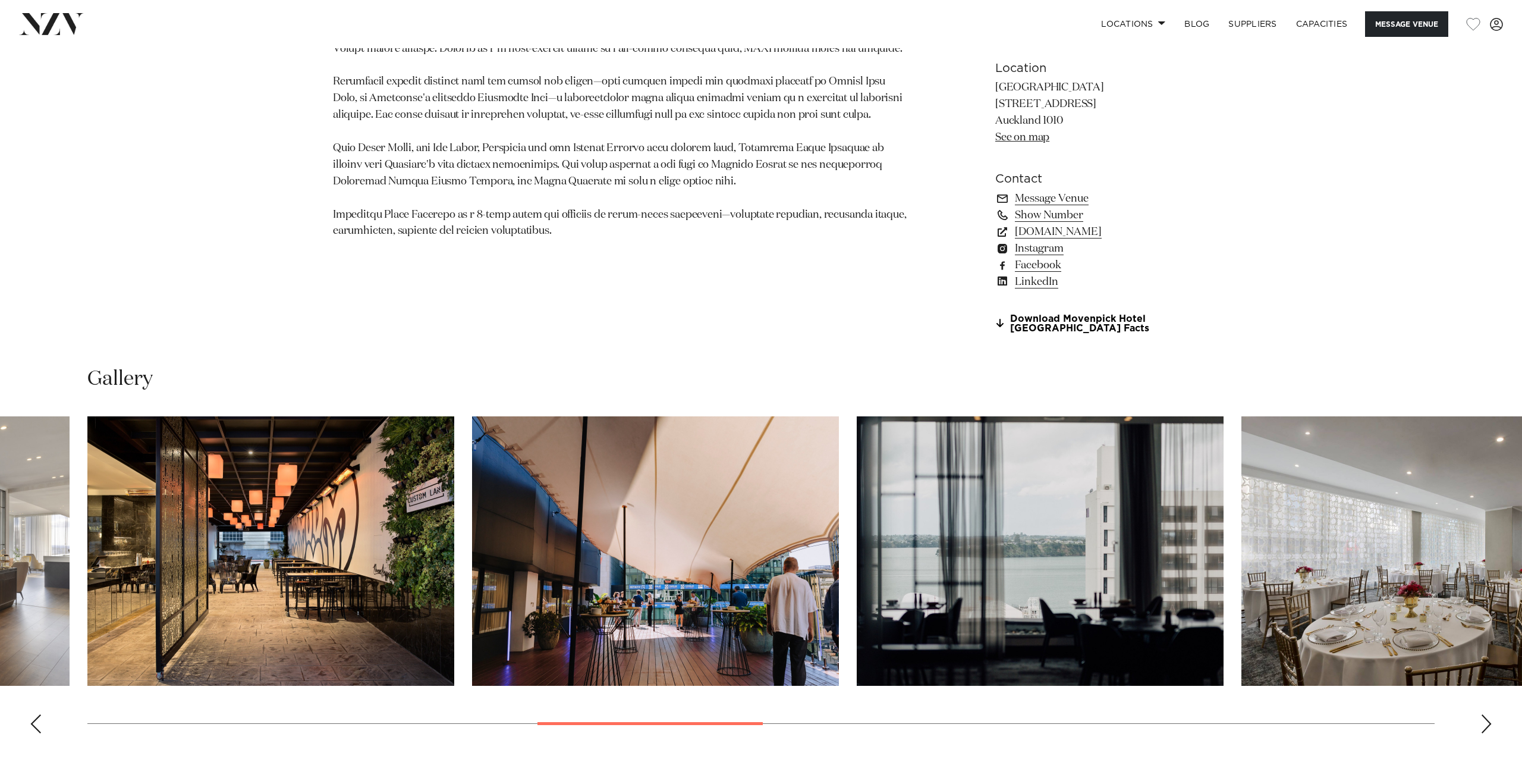
click at [1484, 727] on div "Next slide" at bounding box center [1486, 723] width 12 height 19
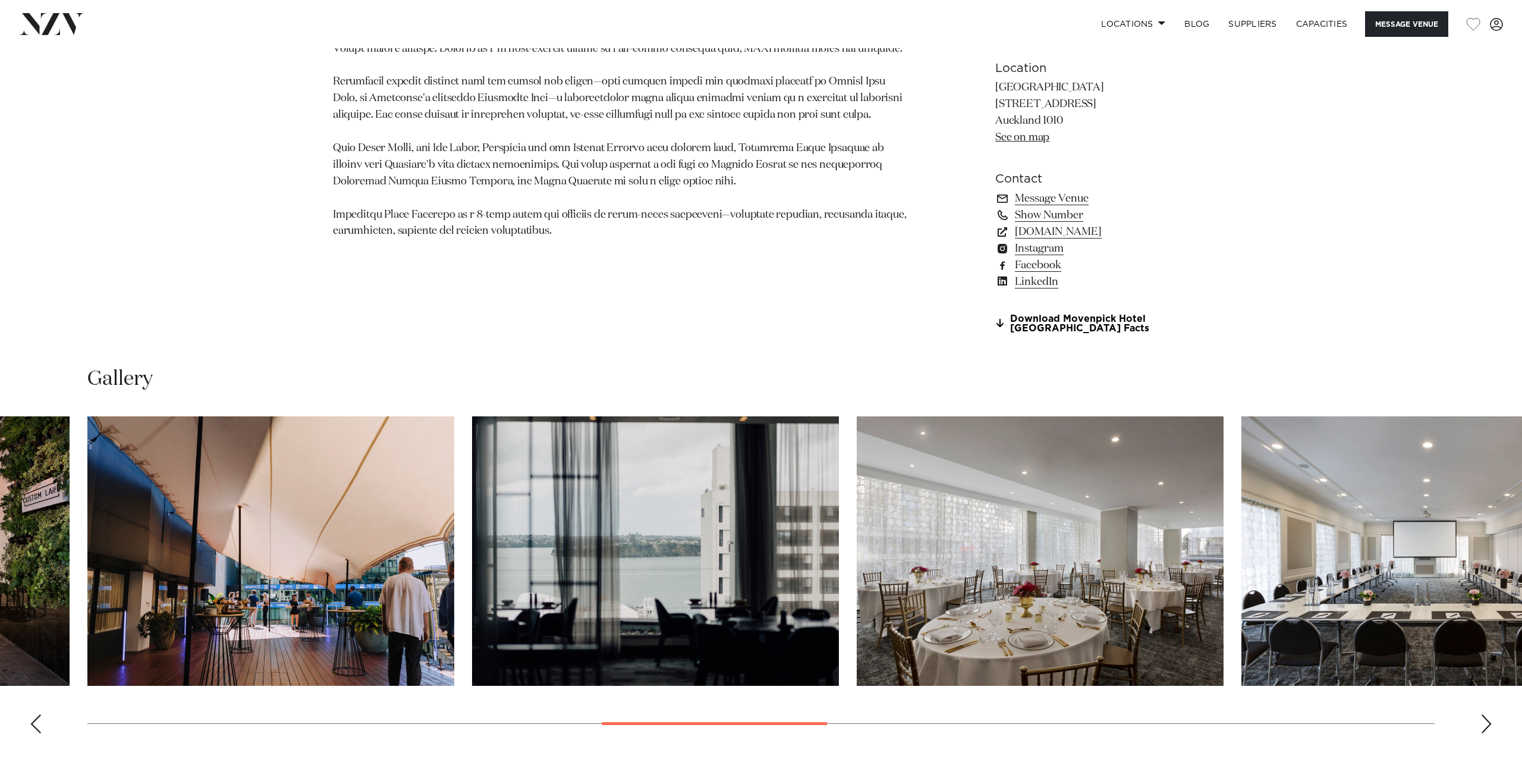
click at [1484, 727] on div "Next slide" at bounding box center [1486, 723] width 12 height 19
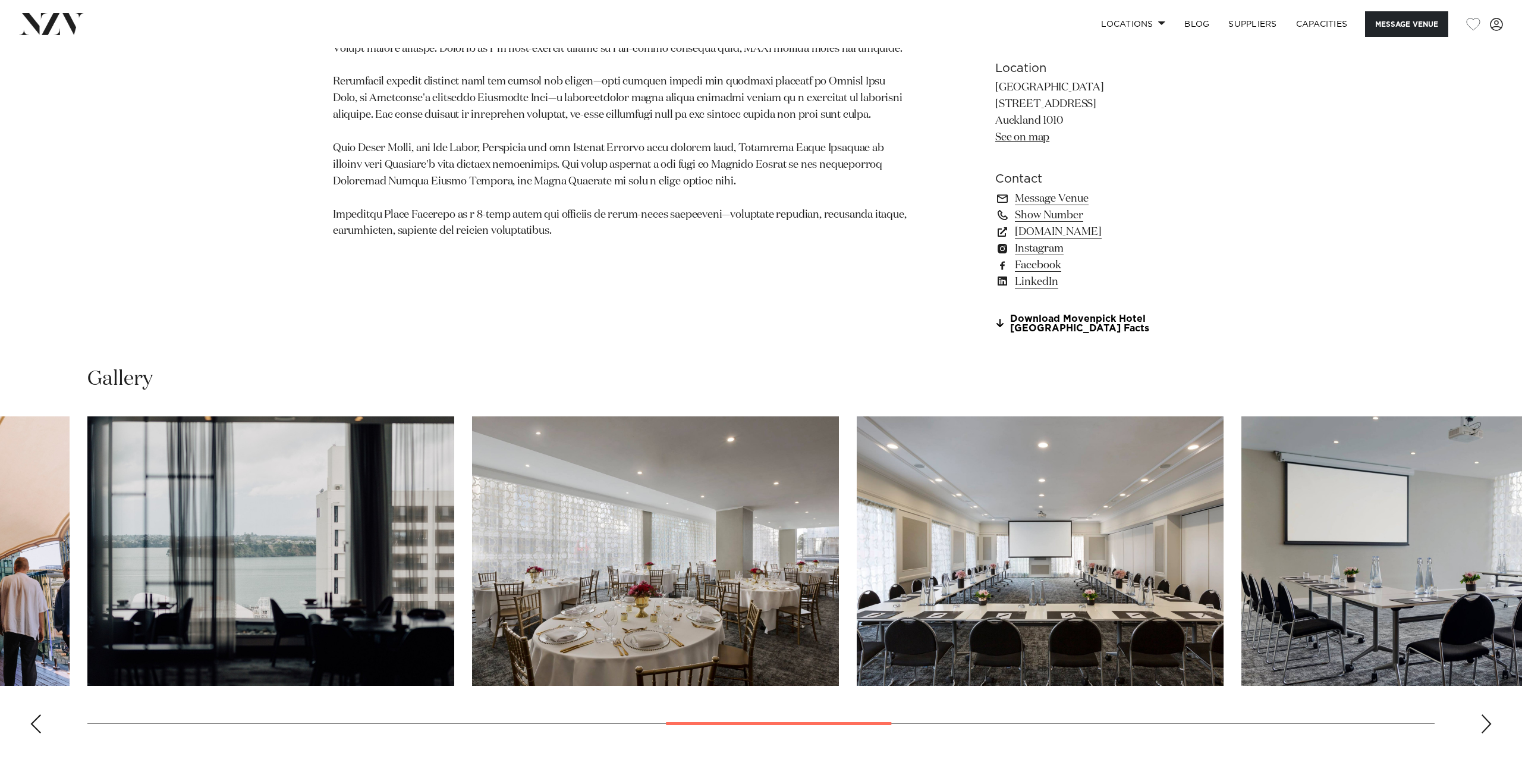
click at [1484, 727] on div "Next slide" at bounding box center [1486, 723] width 12 height 19
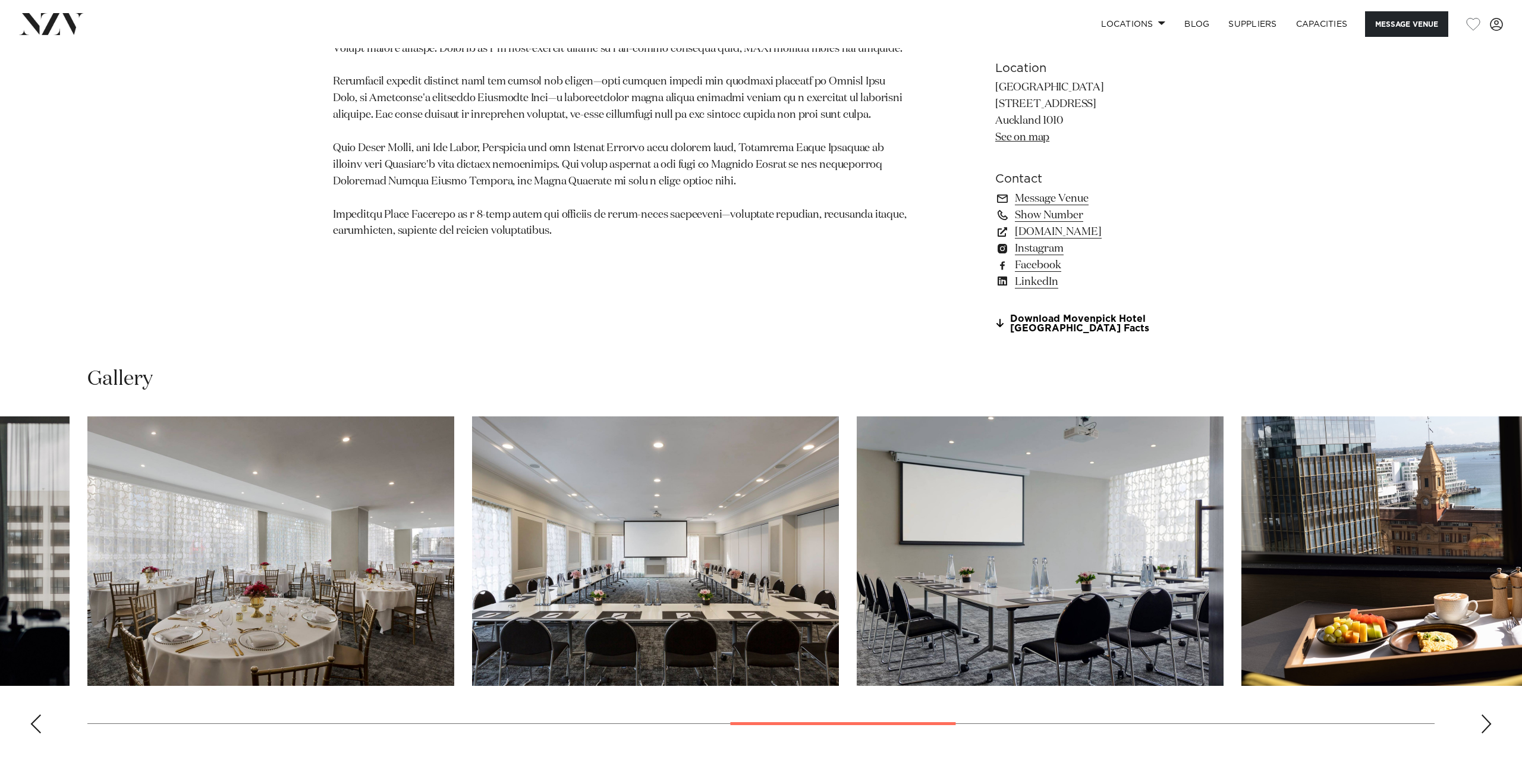
click at [1484, 727] on div "Next slide" at bounding box center [1486, 723] width 12 height 19
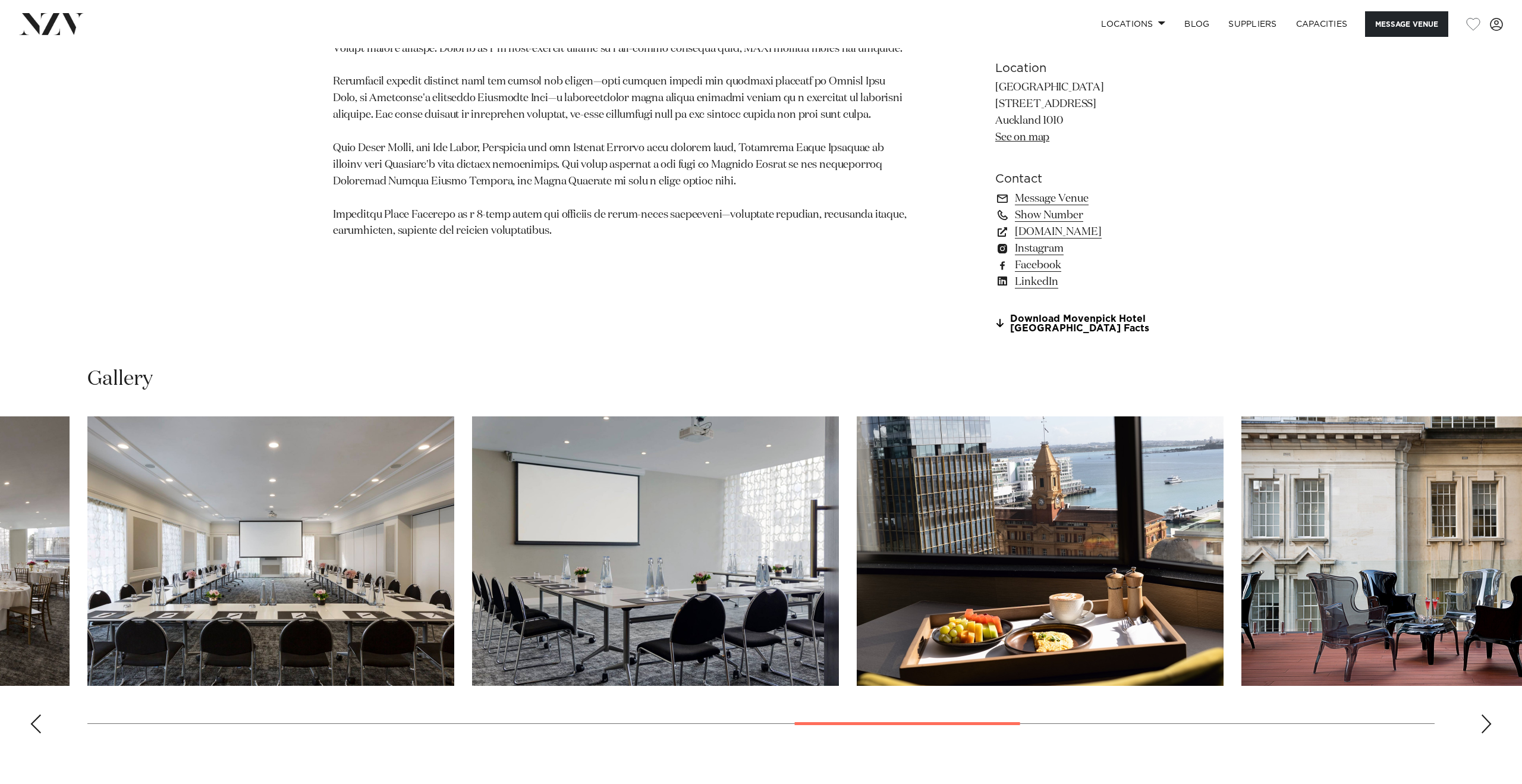
click at [1484, 727] on div "Next slide" at bounding box center [1486, 723] width 12 height 19
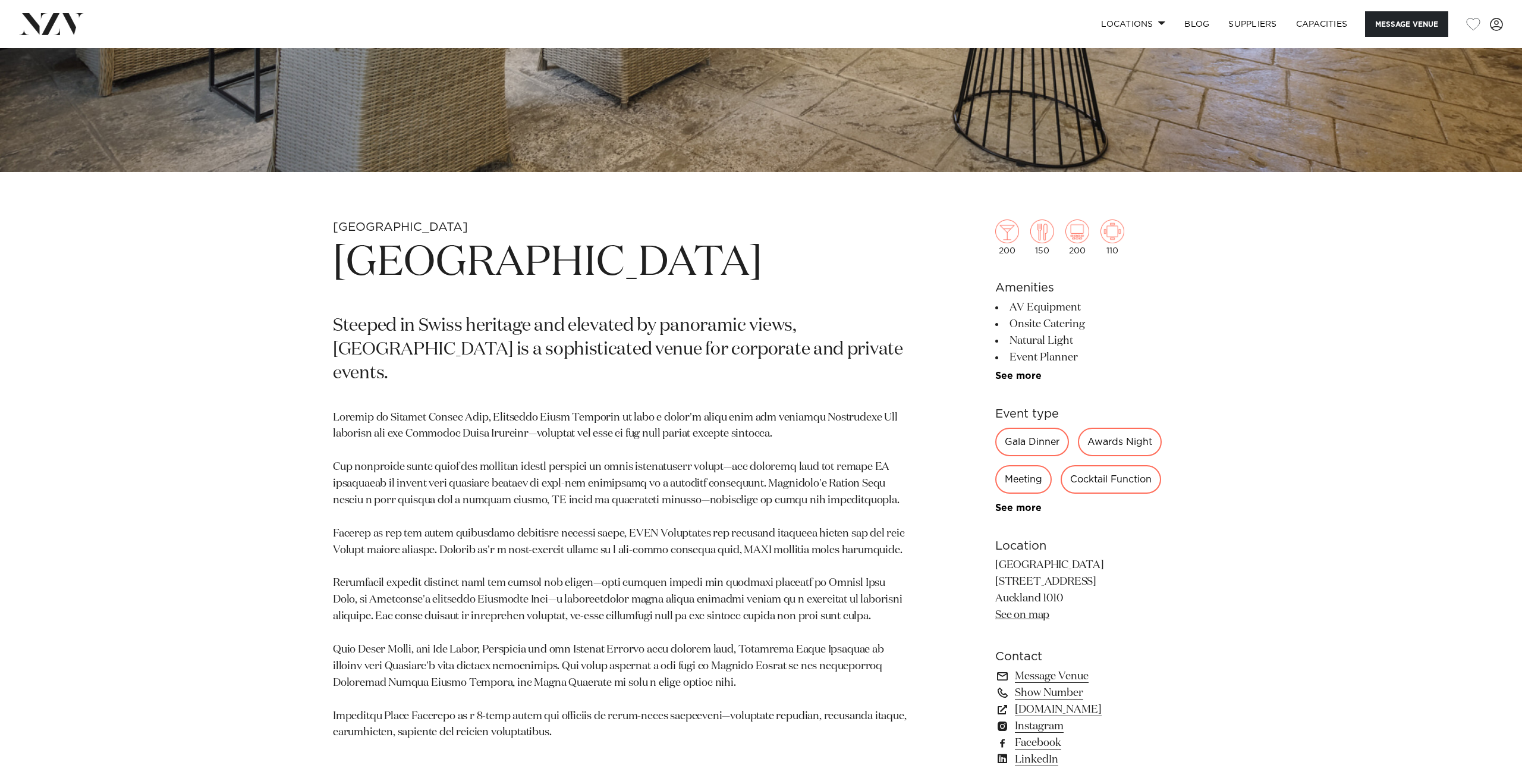
scroll to position [581, 0]
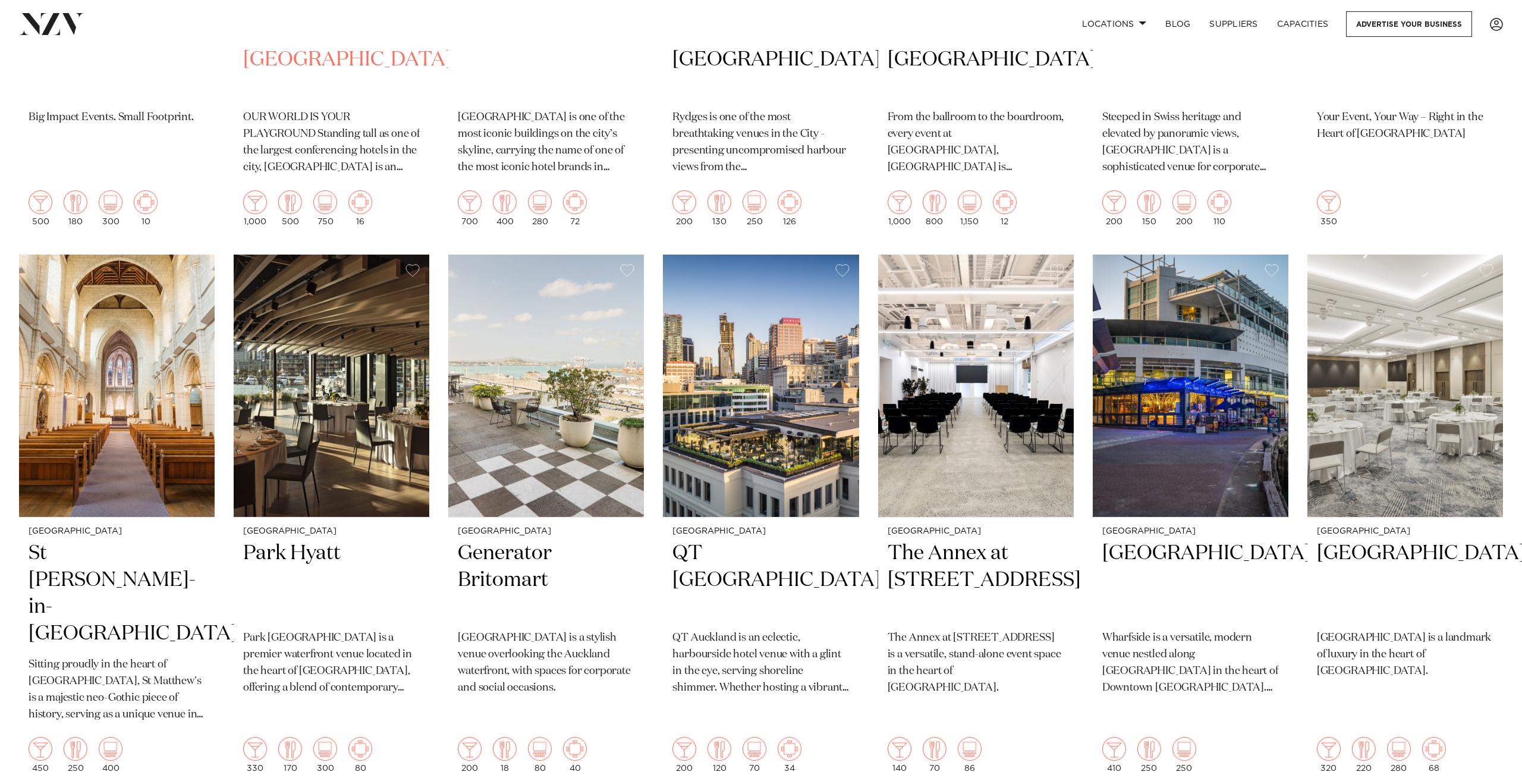
scroll to position [586, 0]
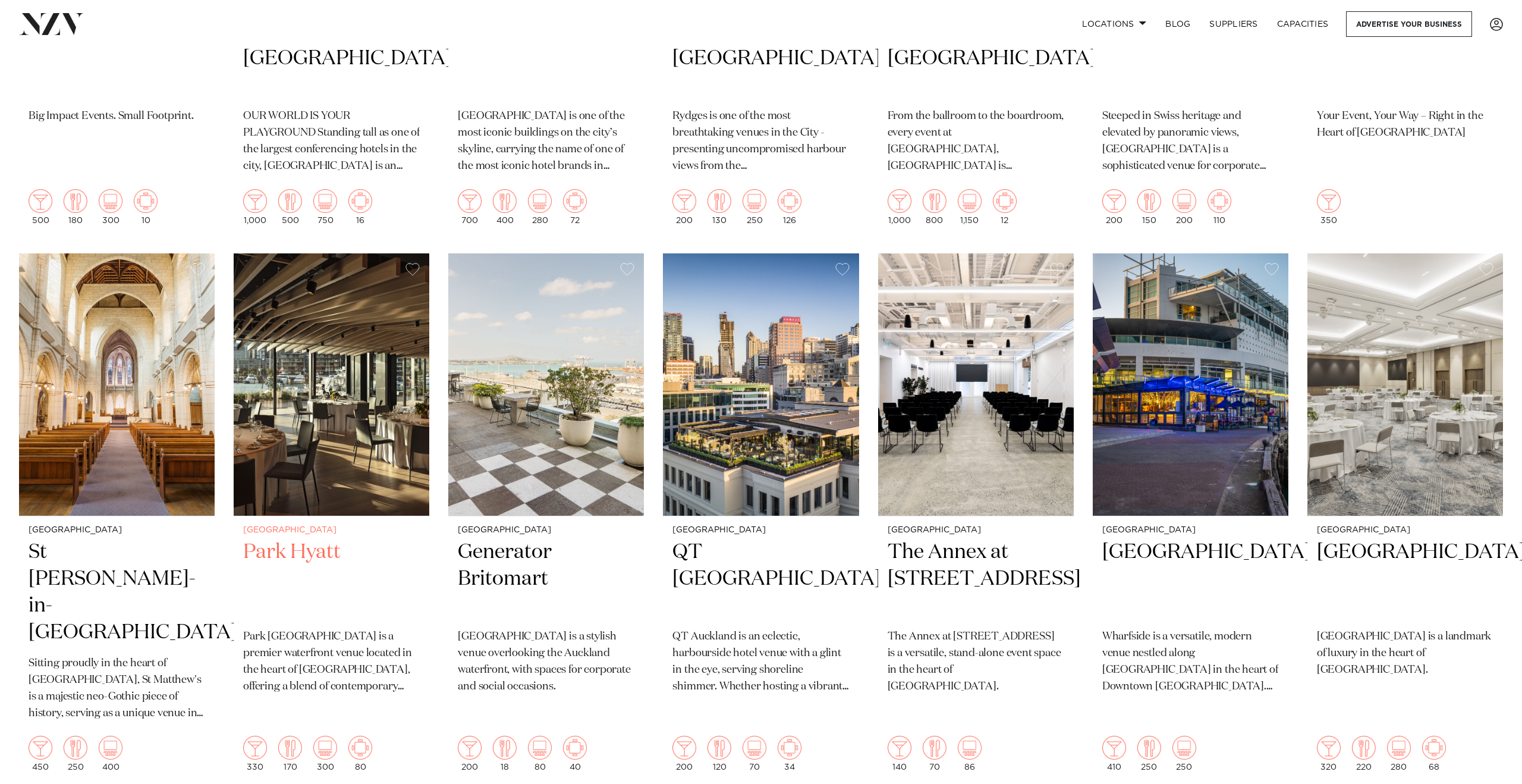
click at [387, 481] on img at bounding box center [331, 385] width 195 height 263
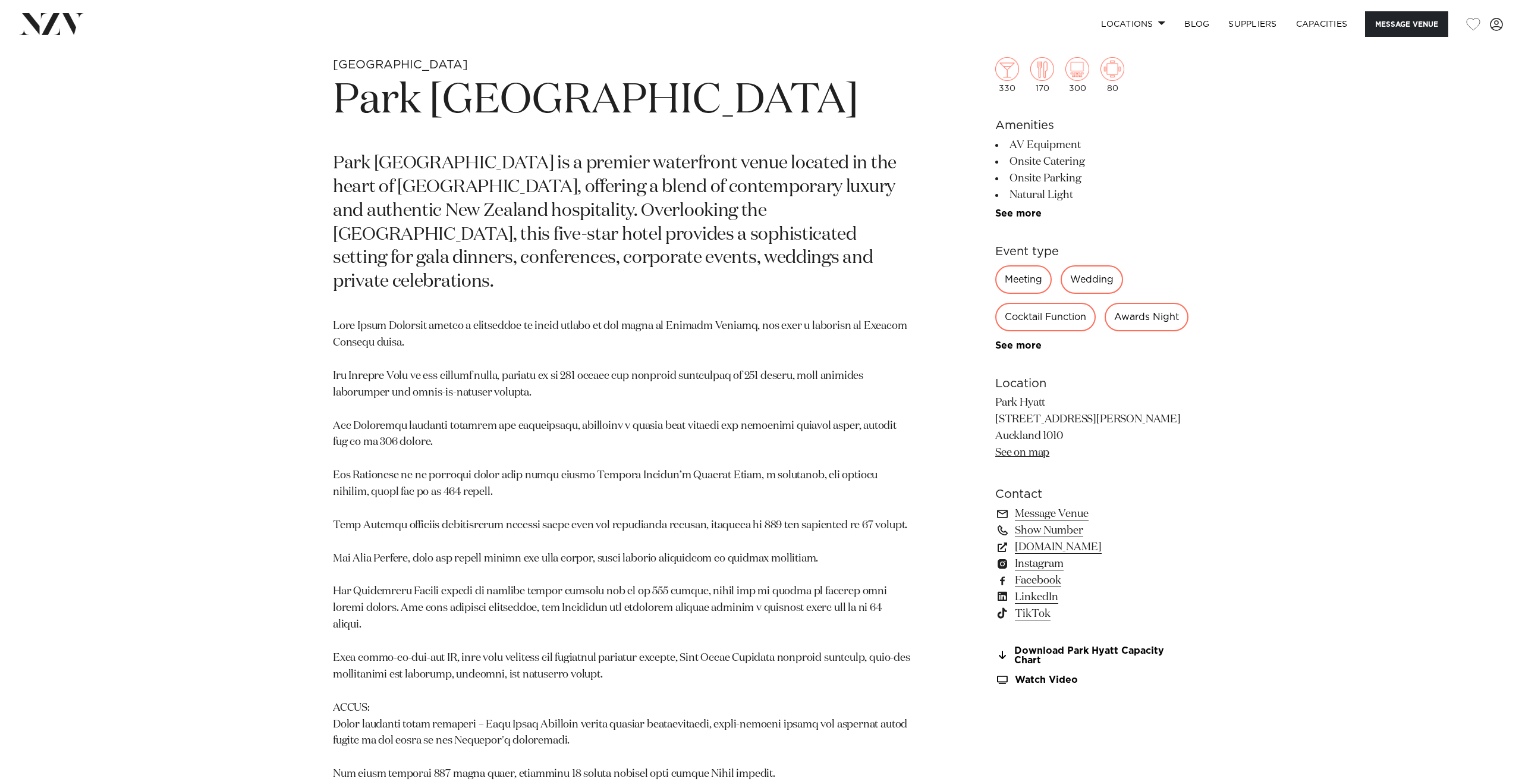
scroll to position [762, 0]
